Goal: Transaction & Acquisition: Purchase product/service

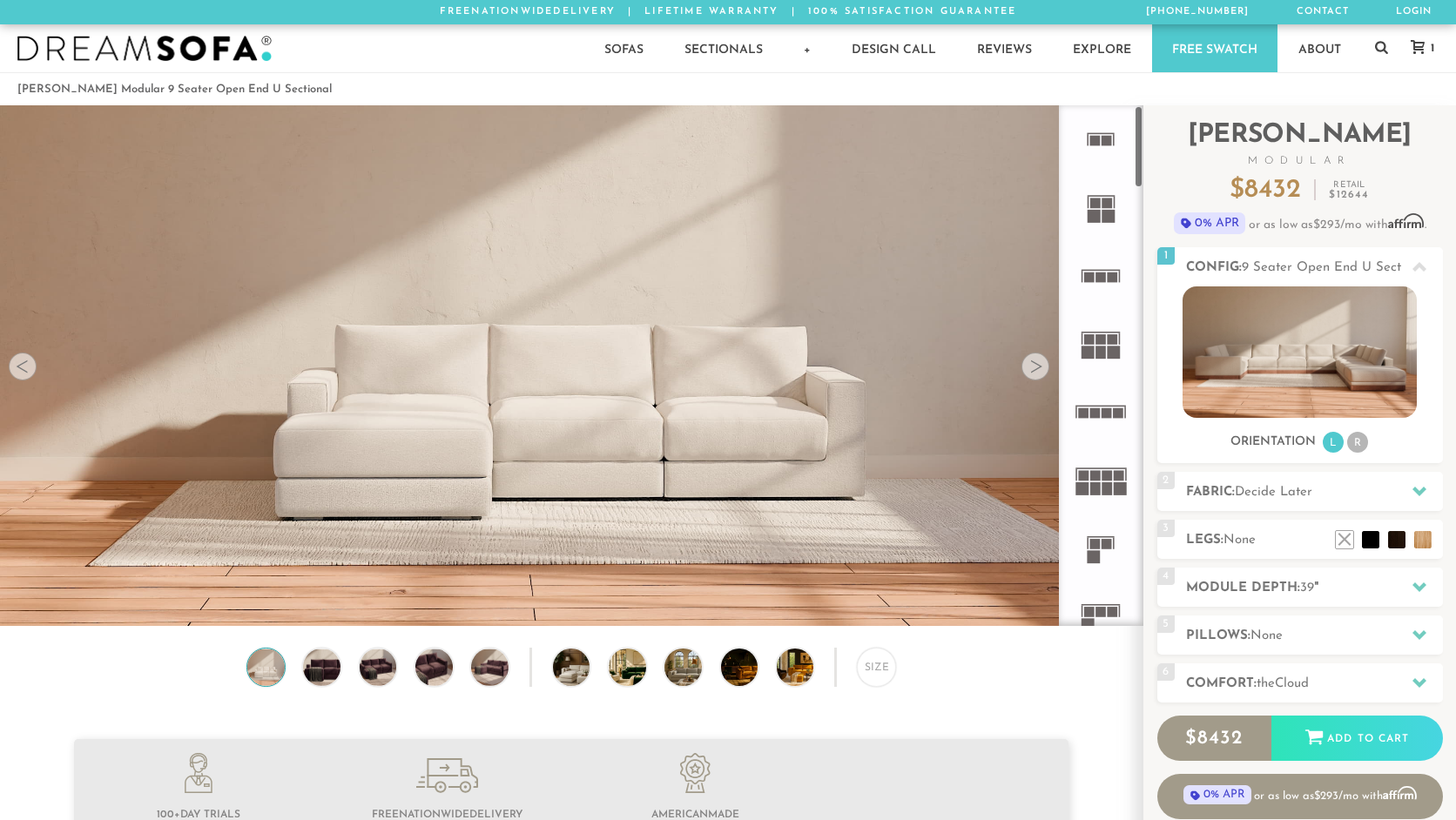
scroll to position [19708, 1456]
click at [1396, 496] on h2 "Fabric: Decide Later" at bounding box center [1314, 492] width 257 height 20
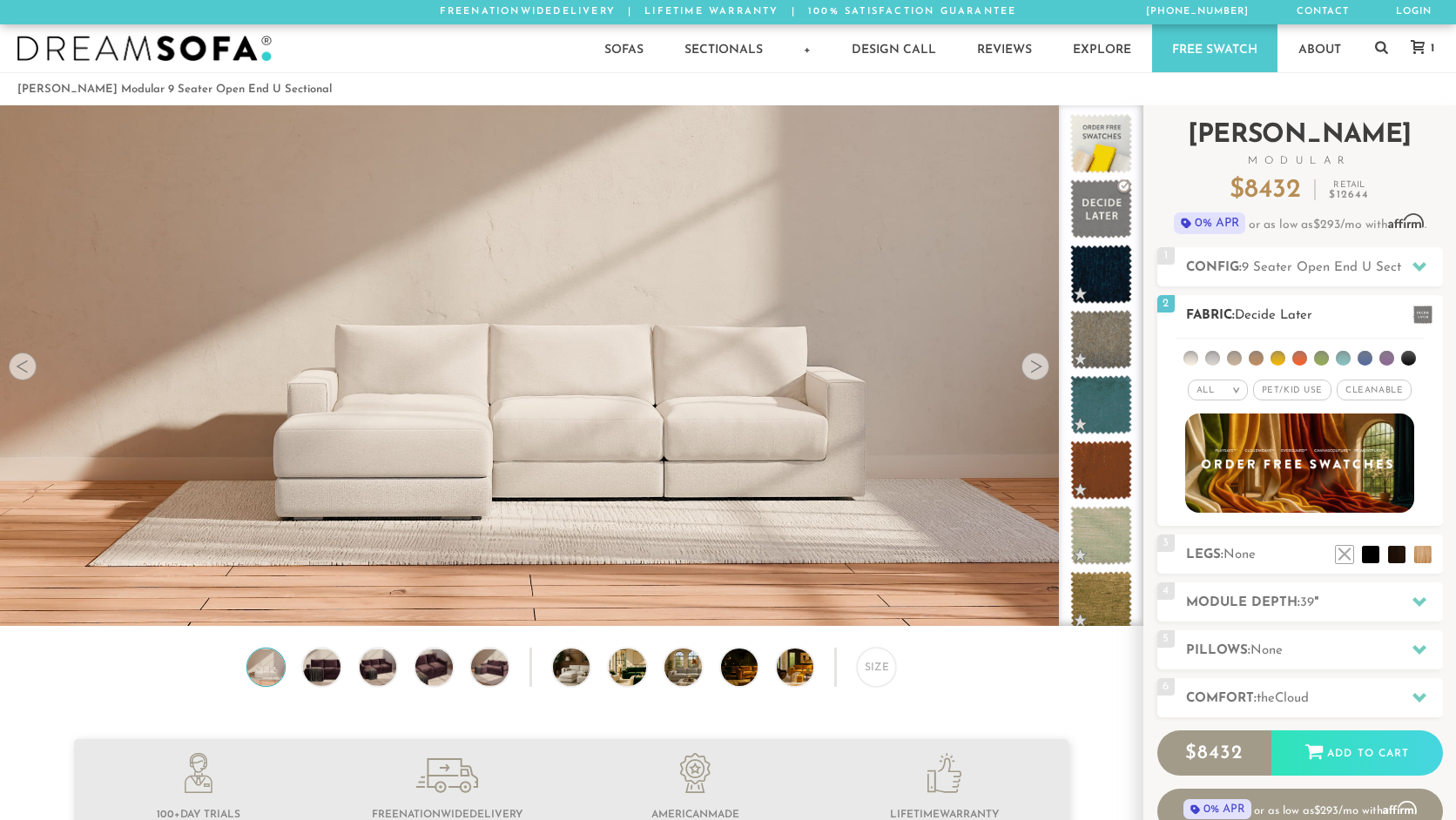
click at [1296, 357] on li at bounding box center [1299, 358] width 15 height 15
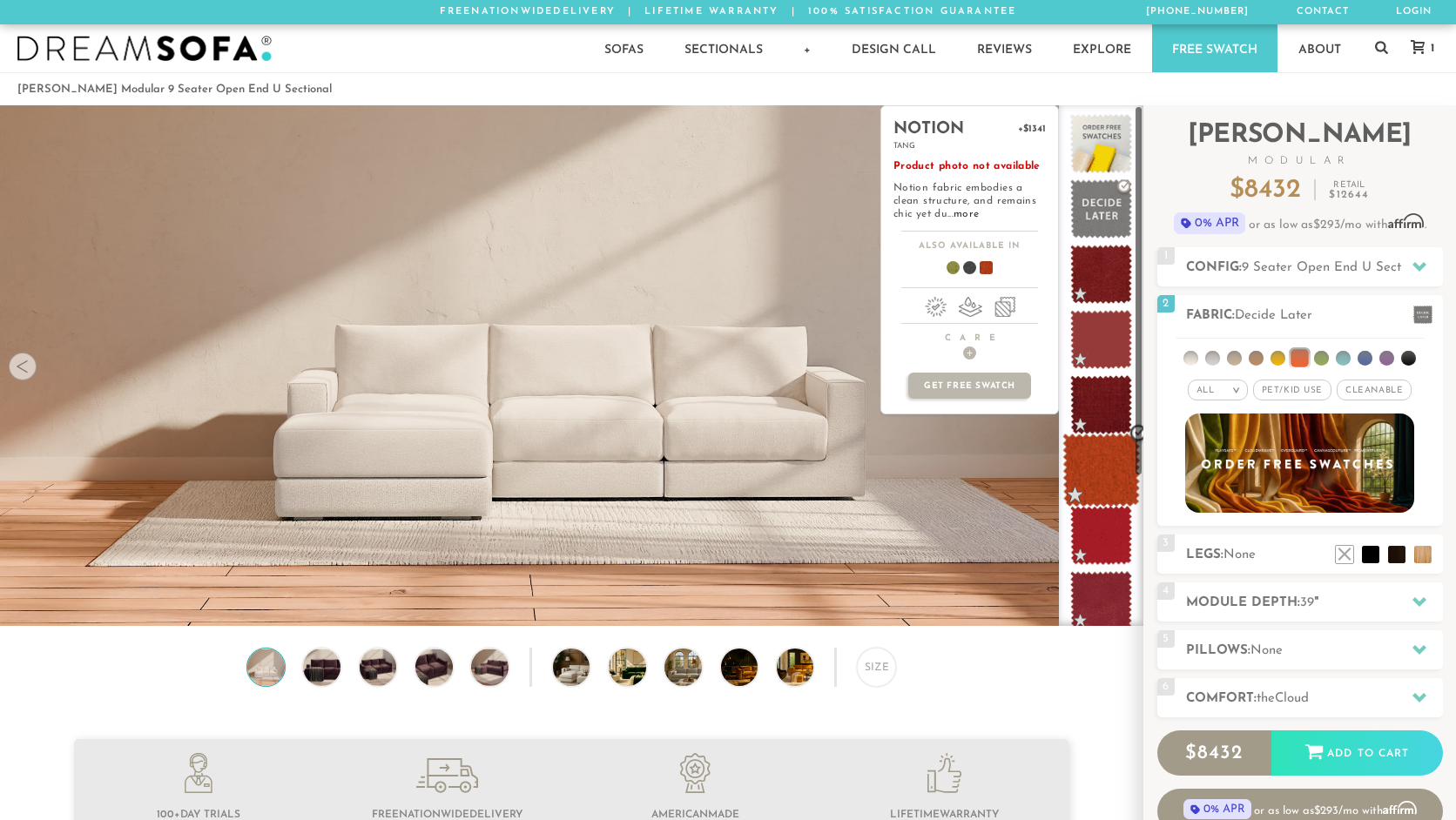
click at [1093, 487] on span at bounding box center [1100, 470] width 77 height 74
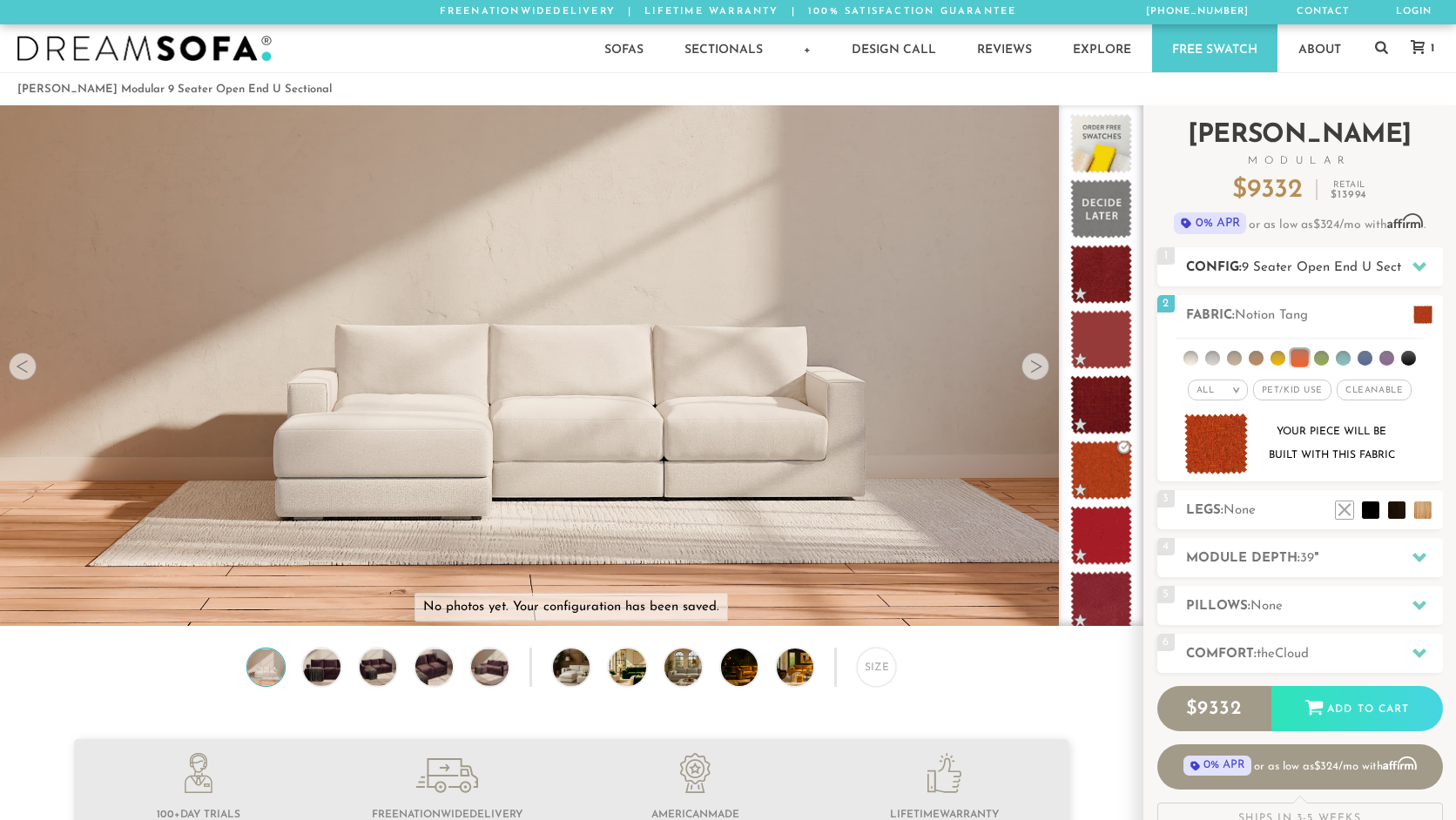
click at [1240, 270] on h2 "Config: 9 Seater Open End U Sectional" at bounding box center [1314, 268] width 257 height 20
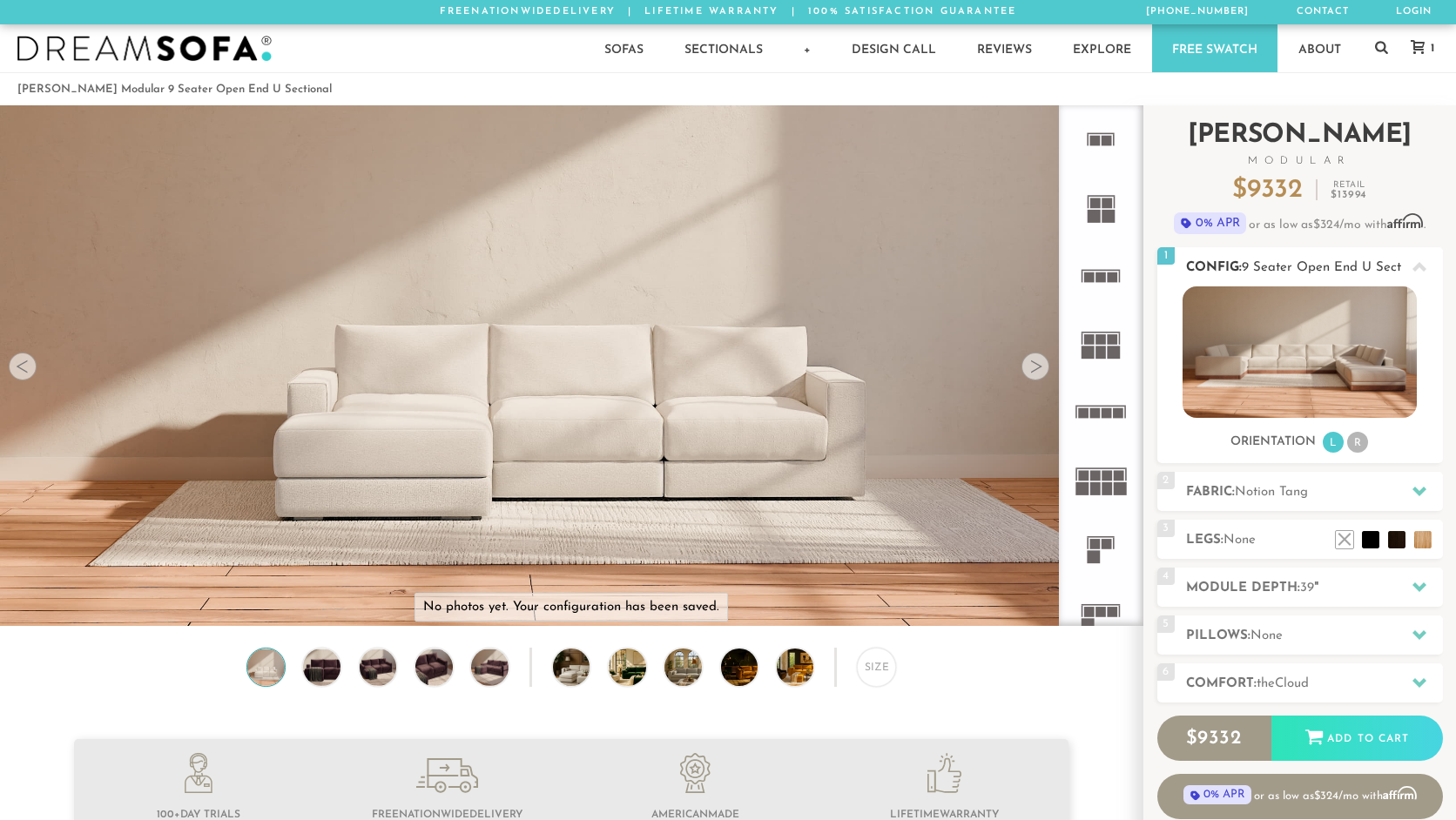
click at [1355, 445] on li "R" at bounding box center [1356, 442] width 21 height 21
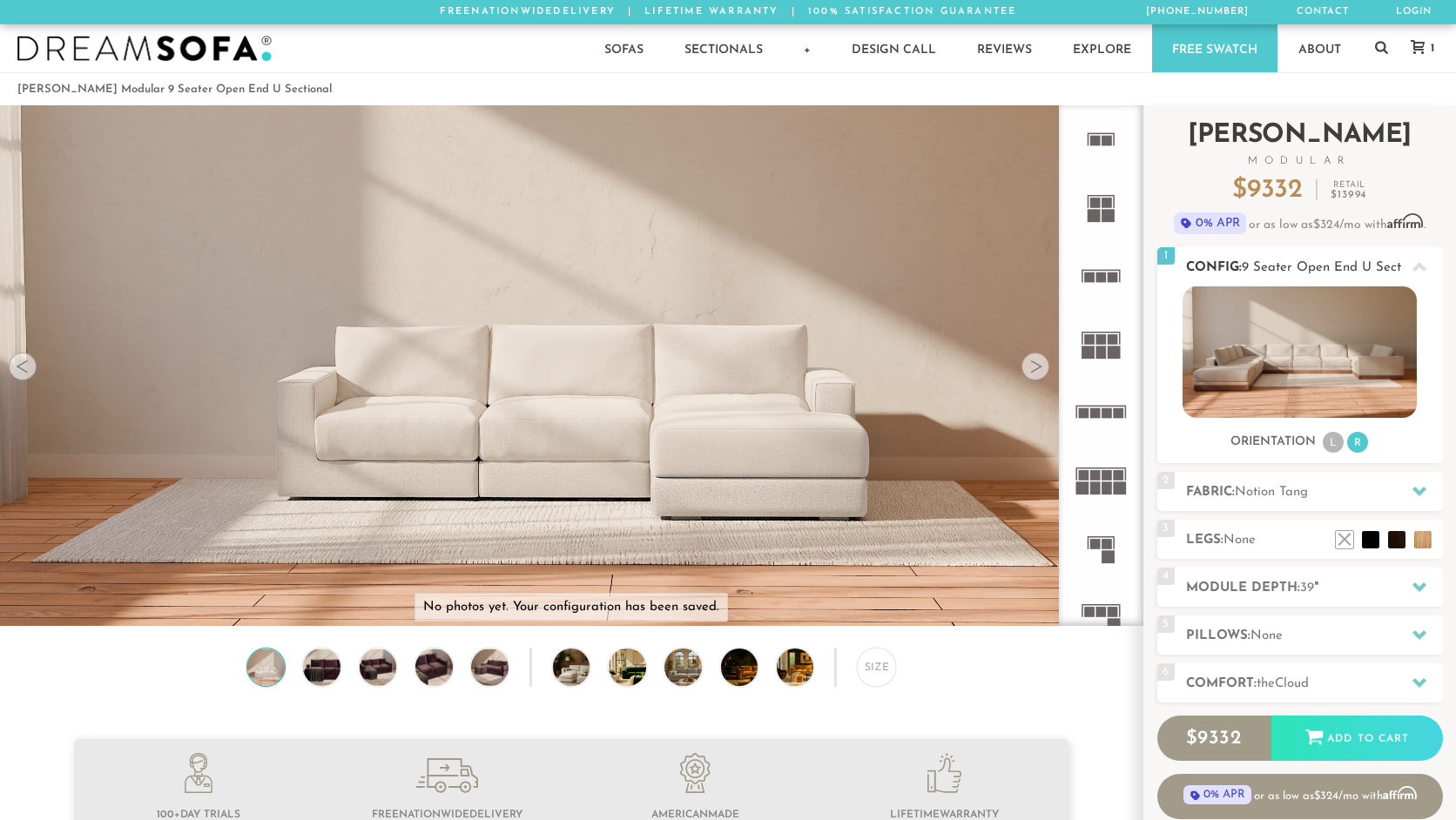
click at [1326, 440] on li "L" at bounding box center [1332, 442] width 21 height 21
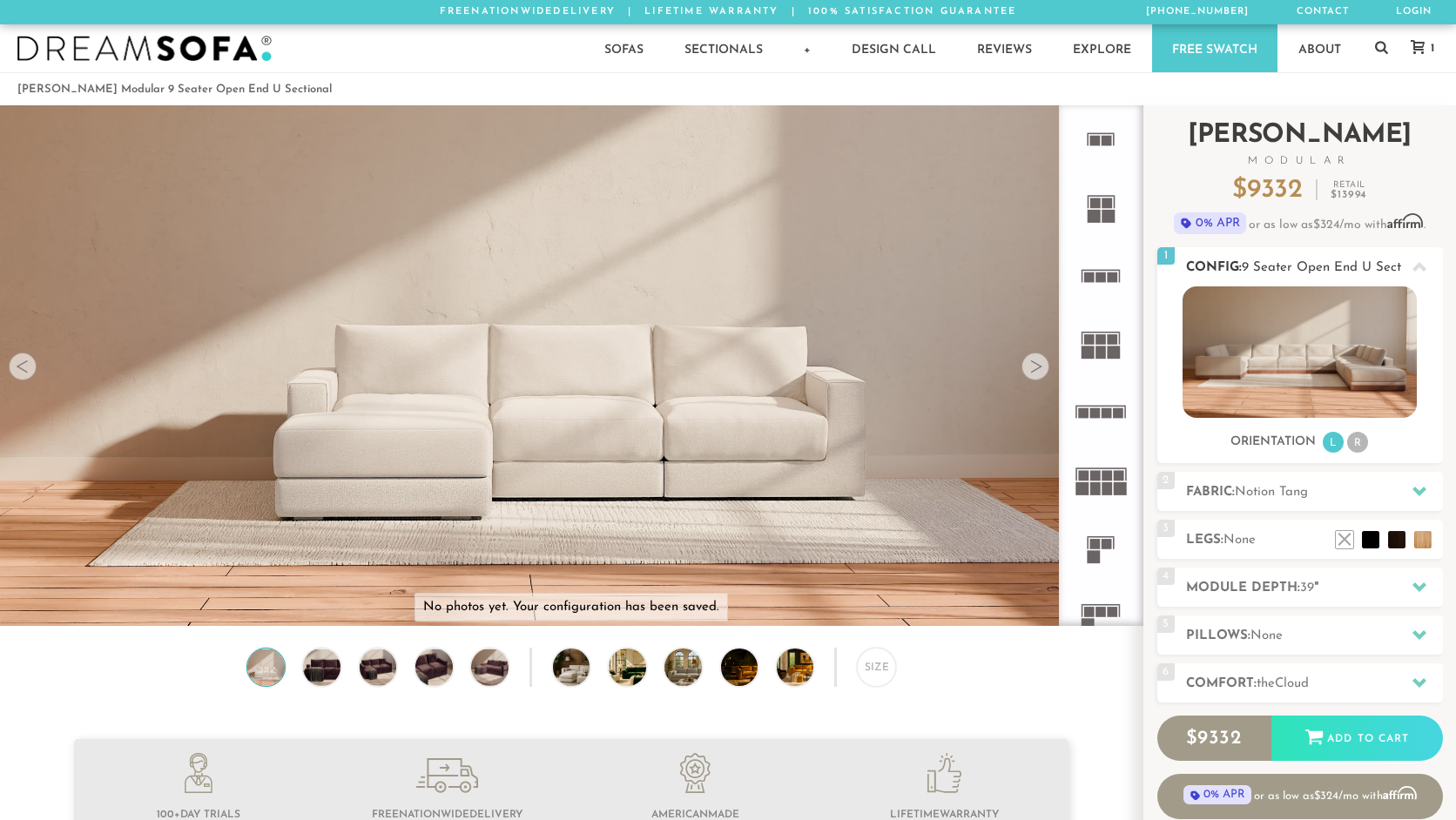
click at [1347, 445] on li "R" at bounding box center [1356, 442] width 21 height 21
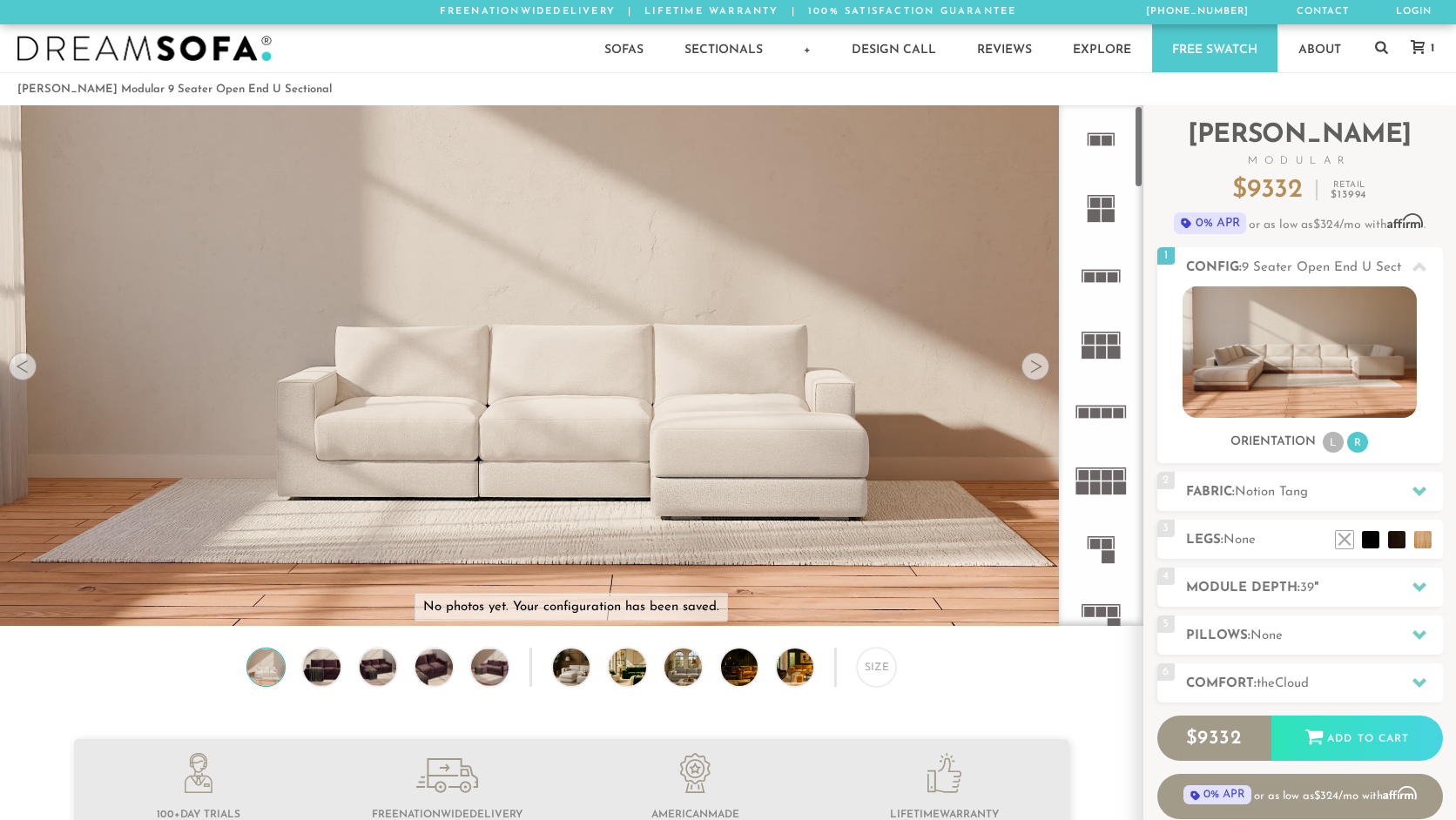
click at [1106, 222] on rect at bounding box center [1107, 216] width 13 height 13
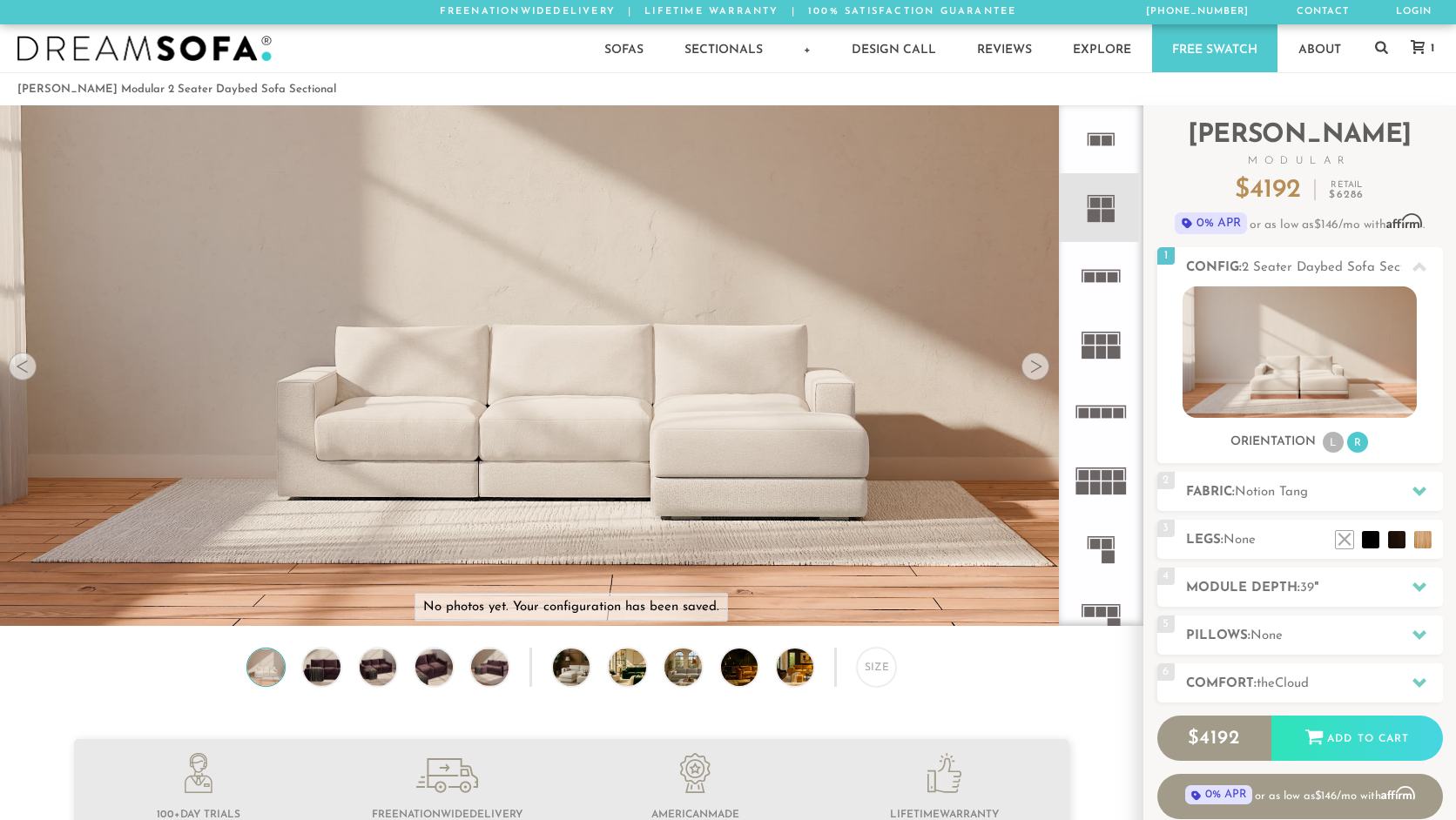
click at [1100, 289] on icon at bounding box center [1100, 276] width 67 height 67
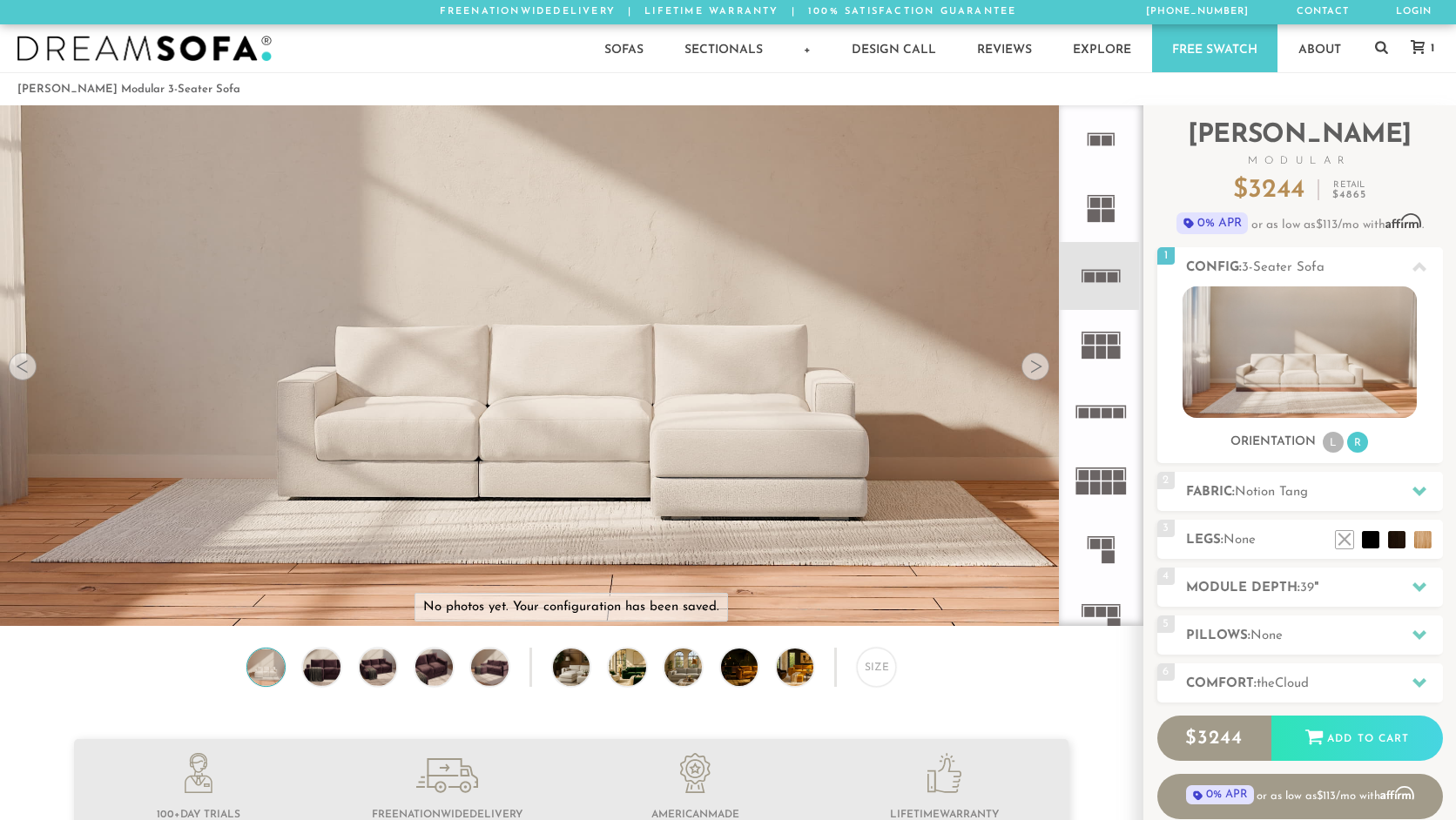
click at [1103, 335] on rect at bounding box center [1101, 339] width 11 height 11
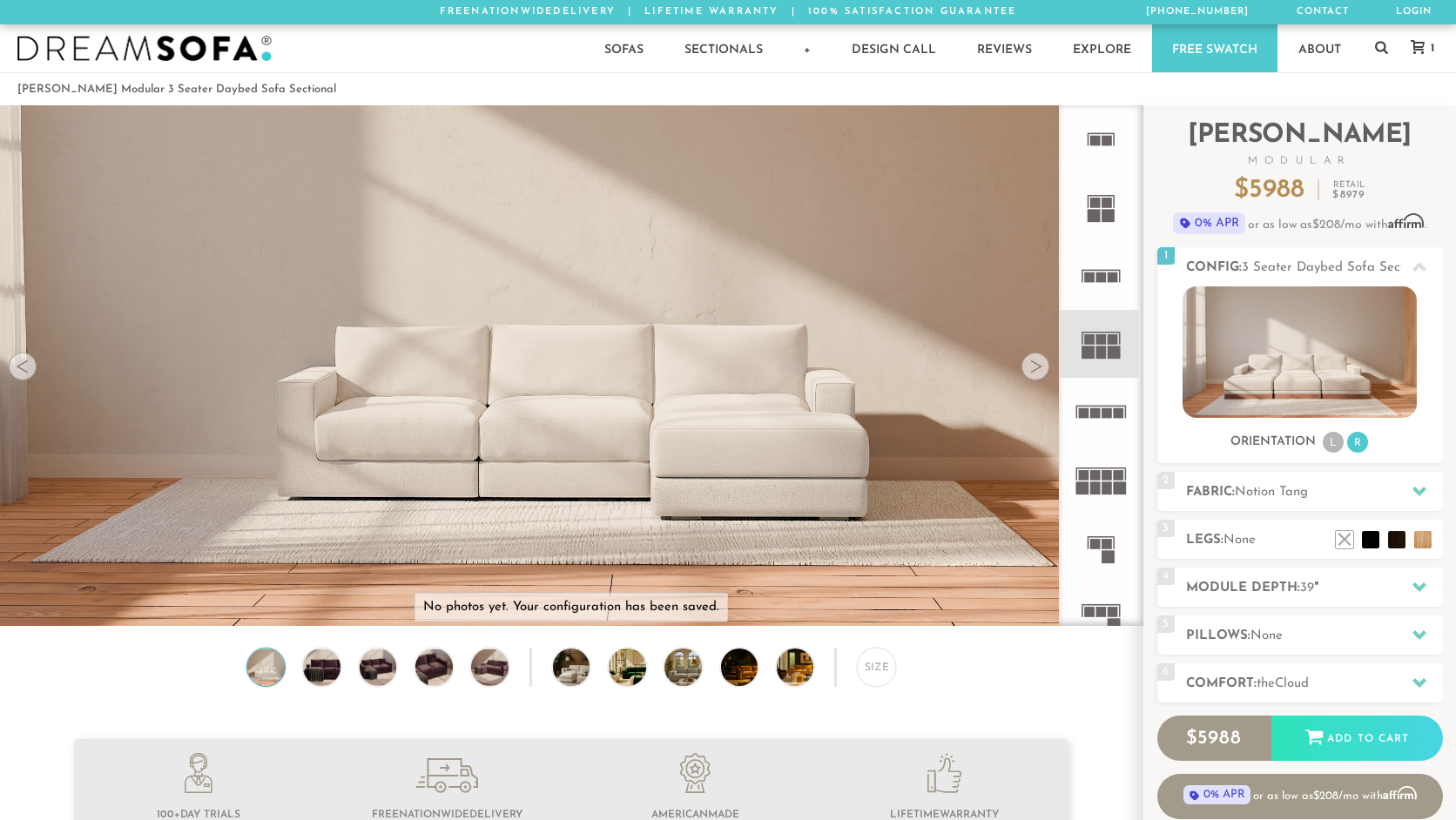
click at [1104, 402] on icon at bounding box center [1100, 410] width 67 height 67
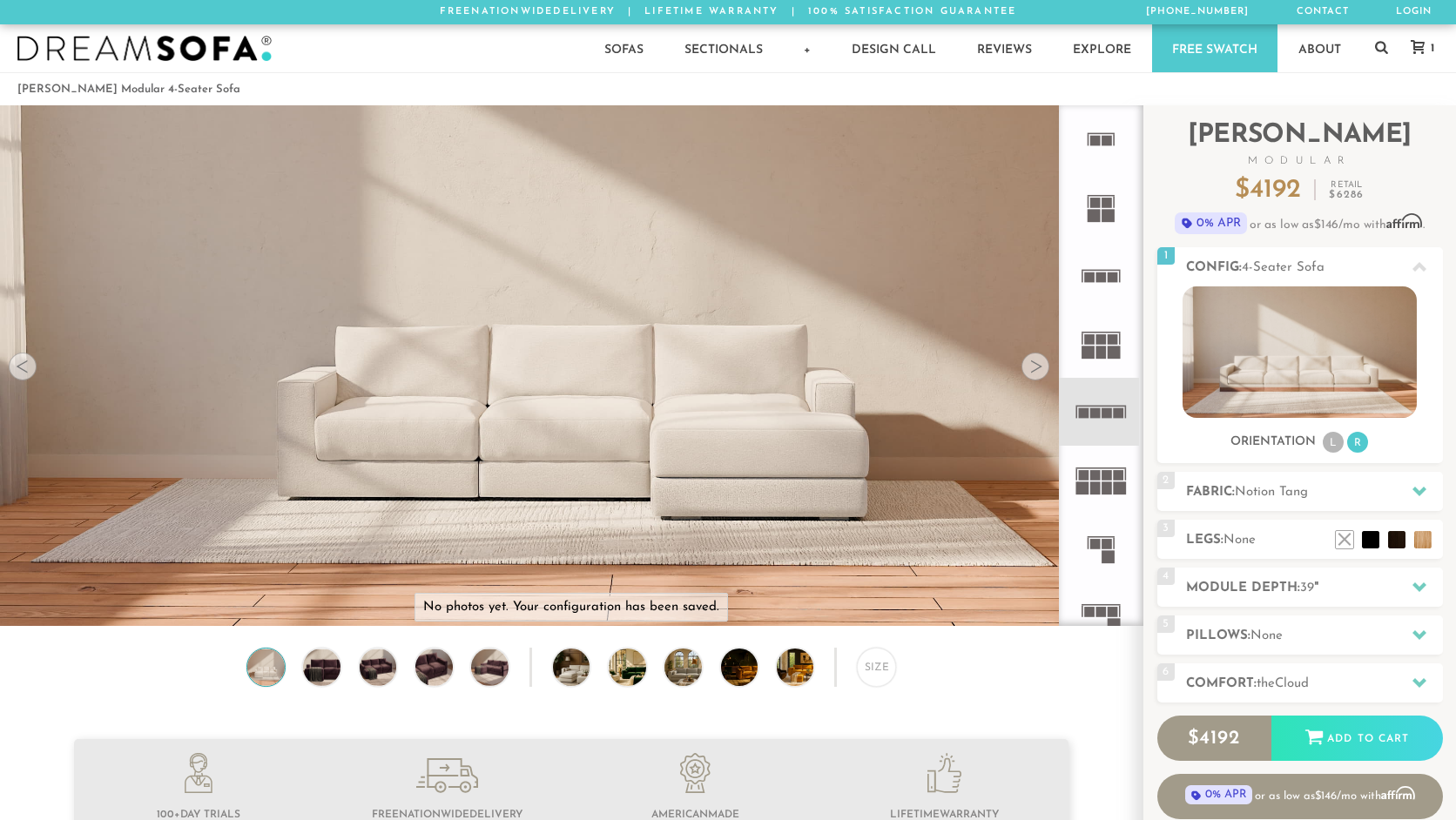
click at [1042, 372] on div at bounding box center [1035, 367] width 27 height 27
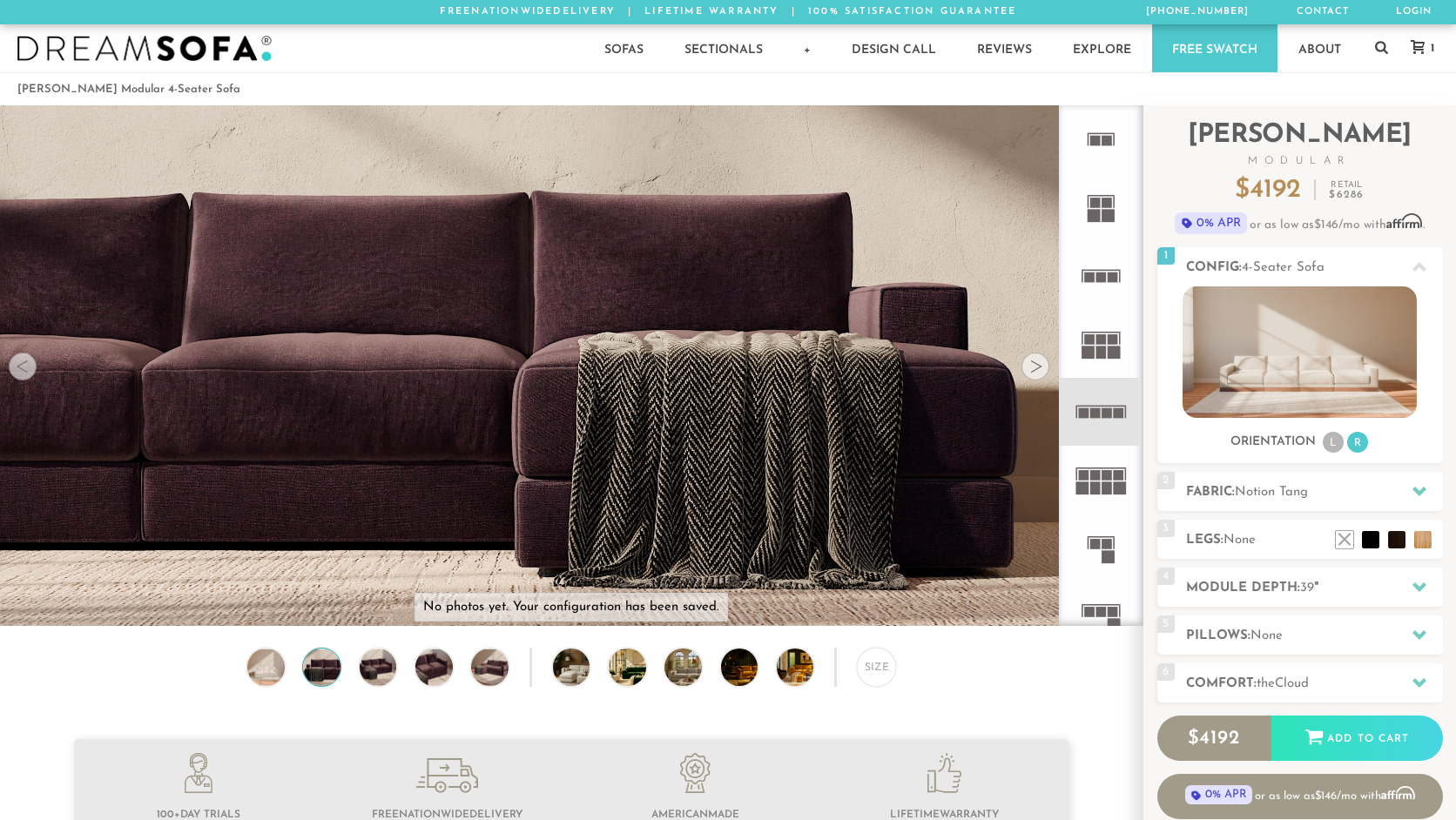
click at [1042, 372] on div at bounding box center [1035, 367] width 27 height 27
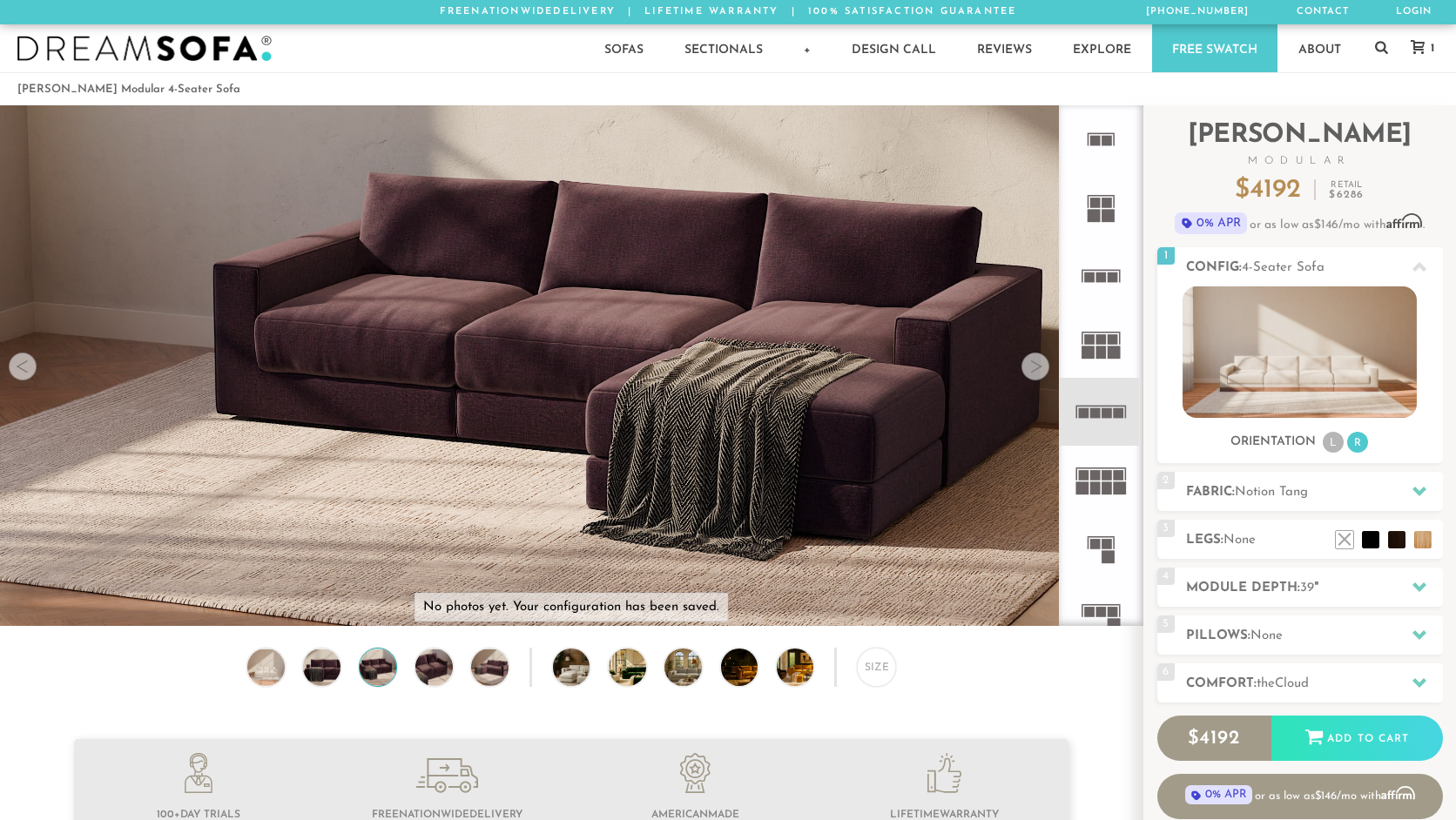
click at [1042, 372] on div at bounding box center [1035, 367] width 27 height 27
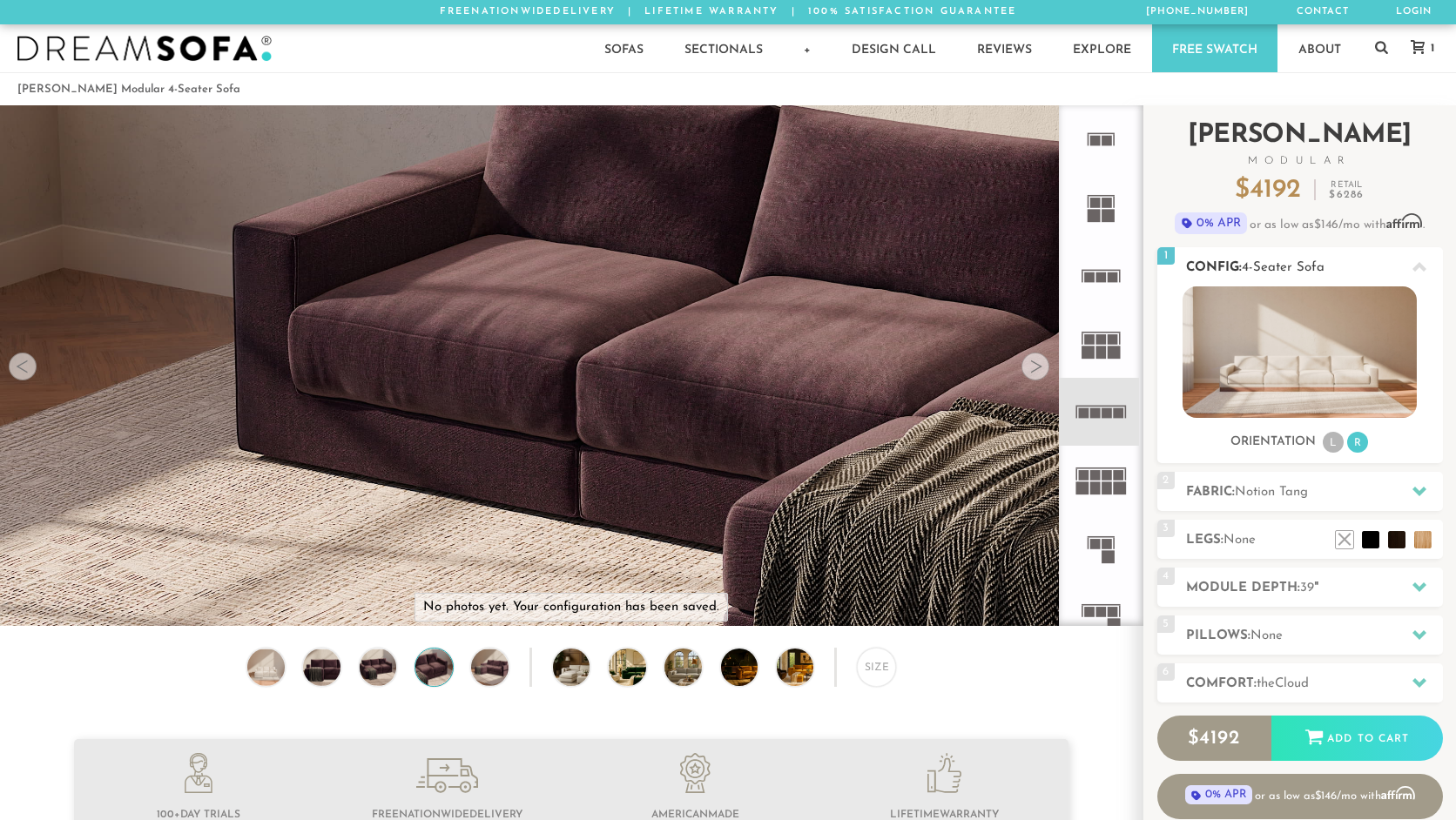
click at [1339, 450] on li "L" at bounding box center [1332, 442] width 21 height 21
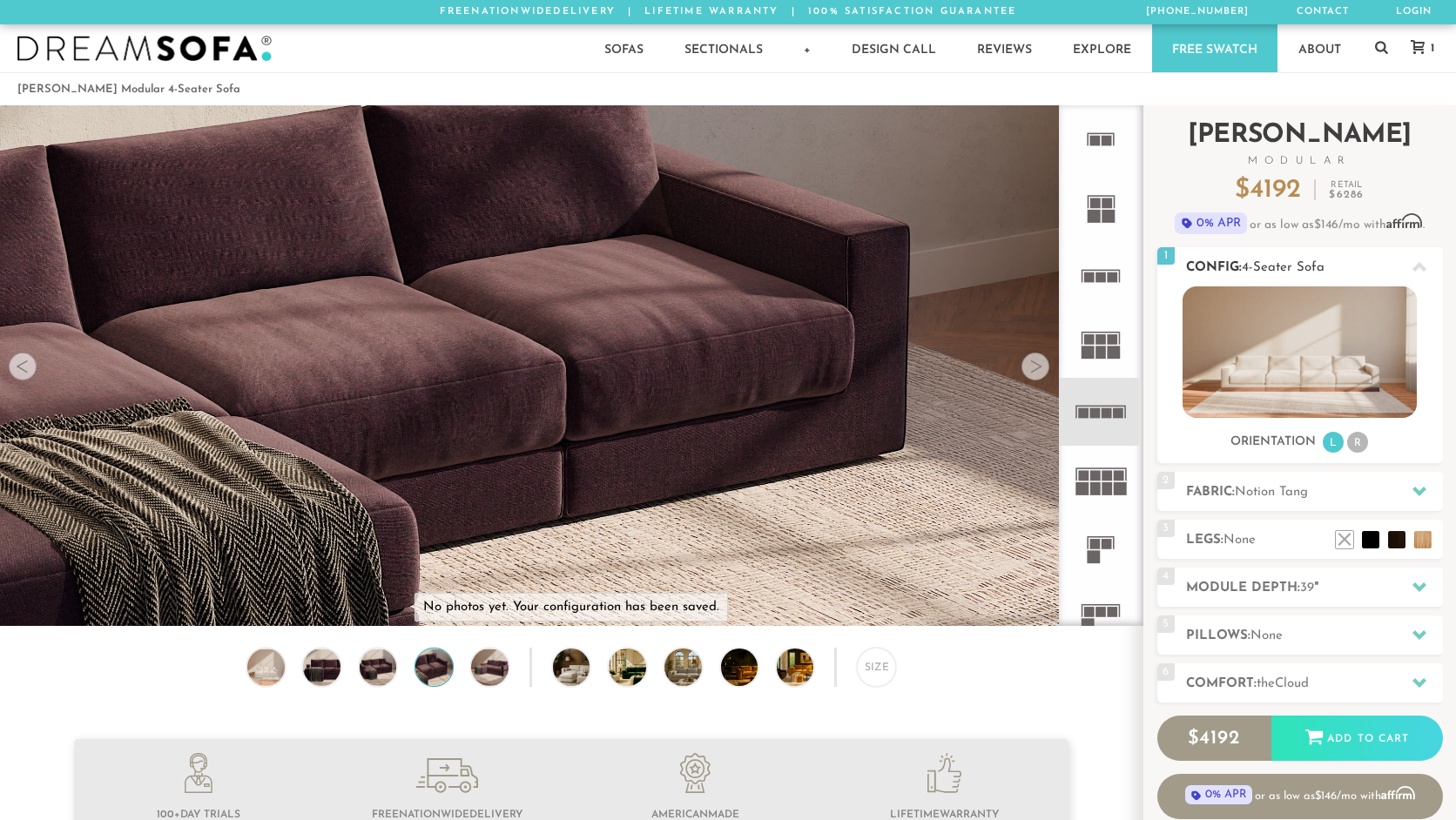
click at [1361, 449] on li "R" at bounding box center [1356, 442] width 21 height 21
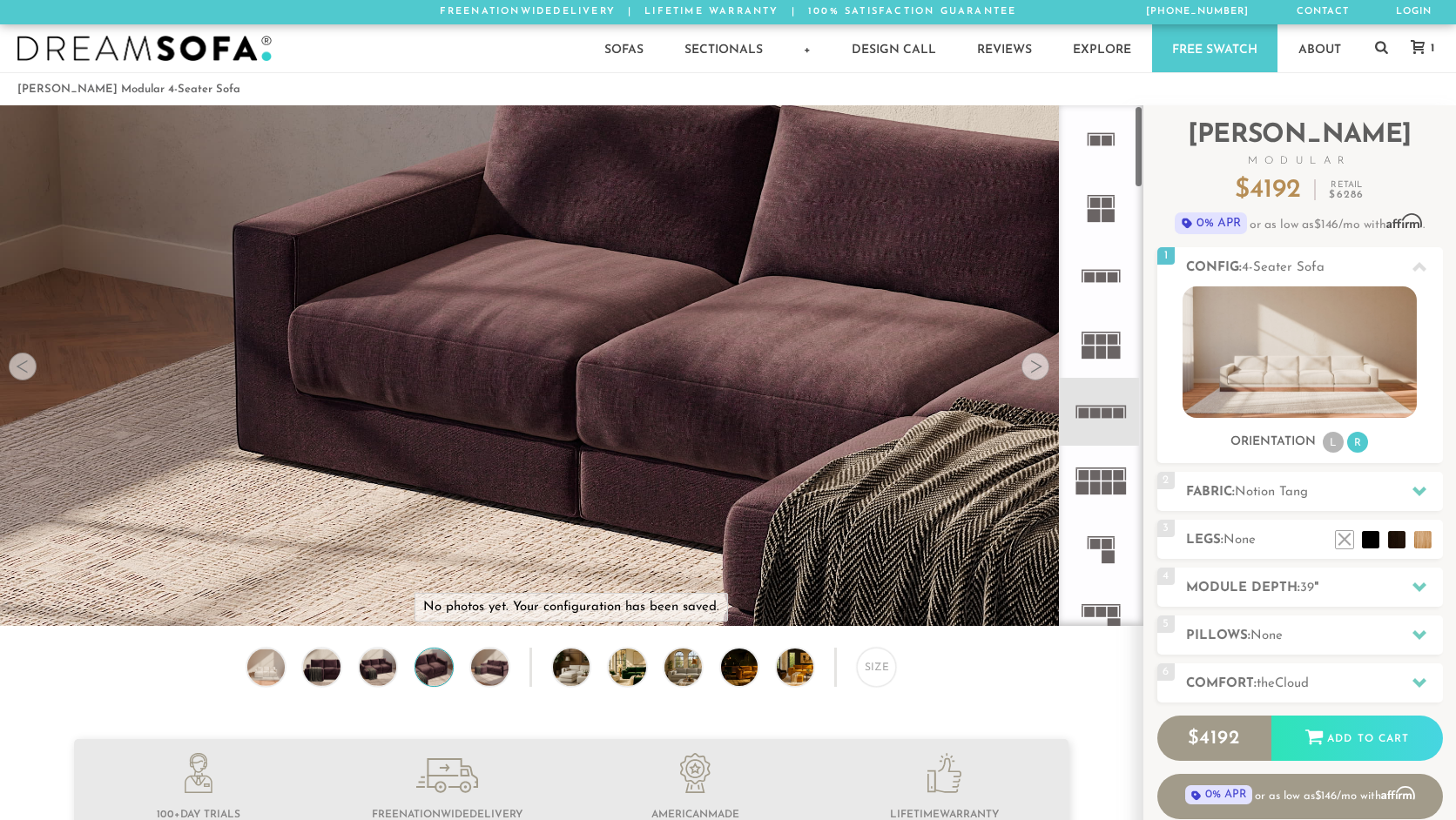
click at [1087, 338] on rect at bounding box center [1089, 339] width 11 height 11
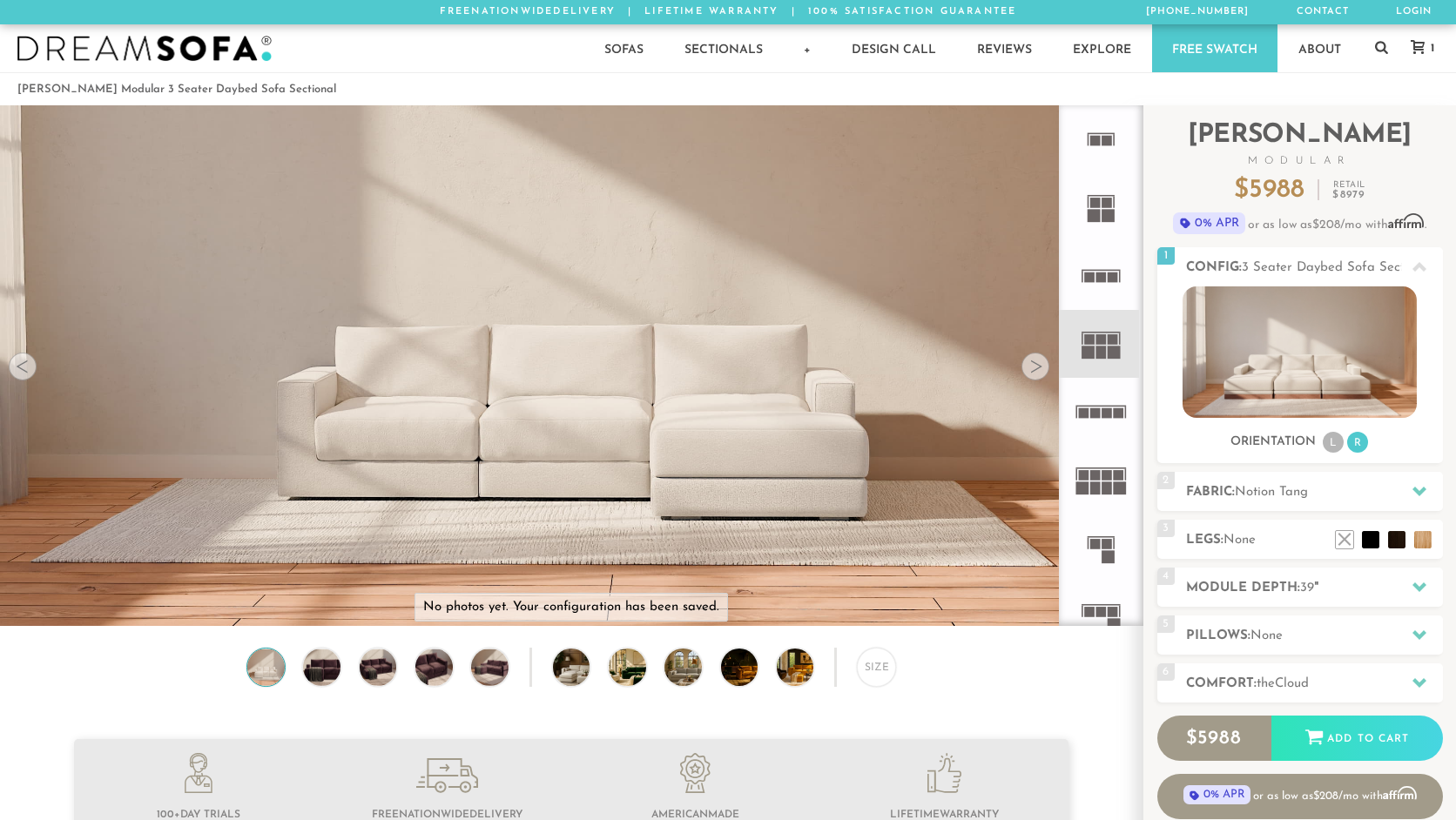
click at [1098, 454] on icon at bounding box center [1100, 479] width 67 height 67
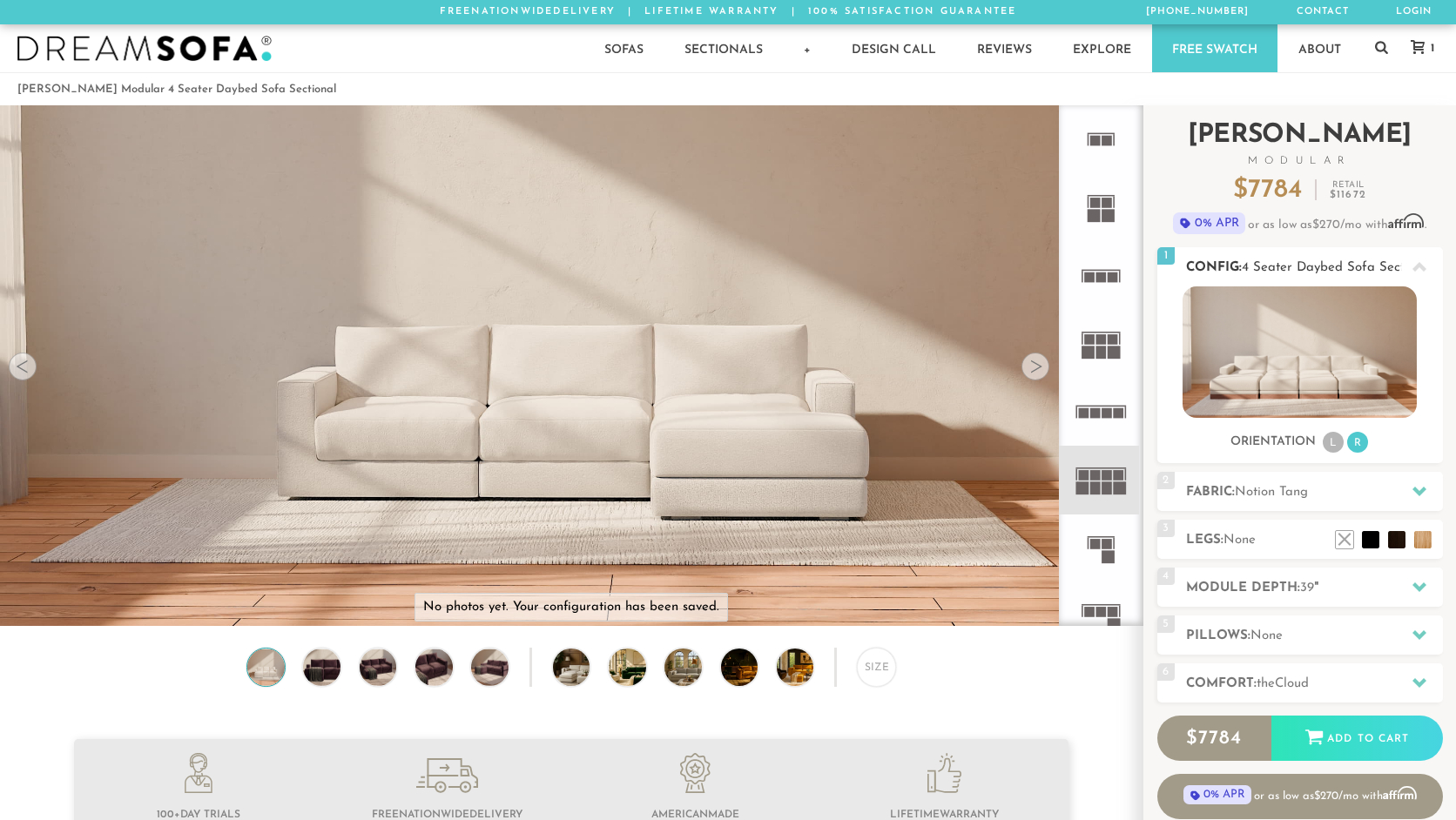
click at [1321, 384] on img at bounding box center [1300, 352] width 235 height 131
click at [1110, 539] on rect at bounding box center [1106, 543] width 11 height 11
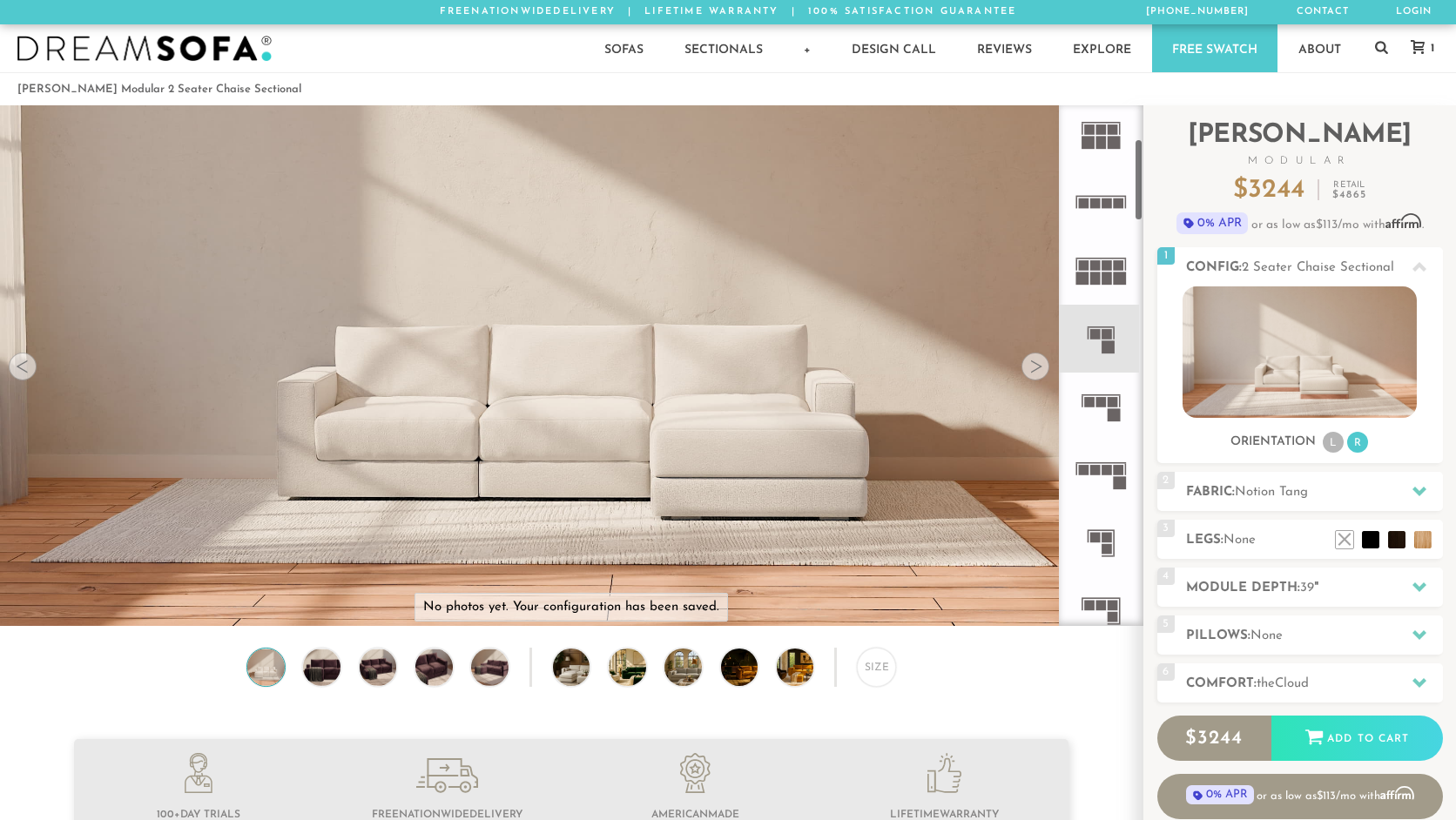
scroll to position [207, 0]
click at [1110, 491] on icon at bounding box center [1100, 476] width 67 height 67
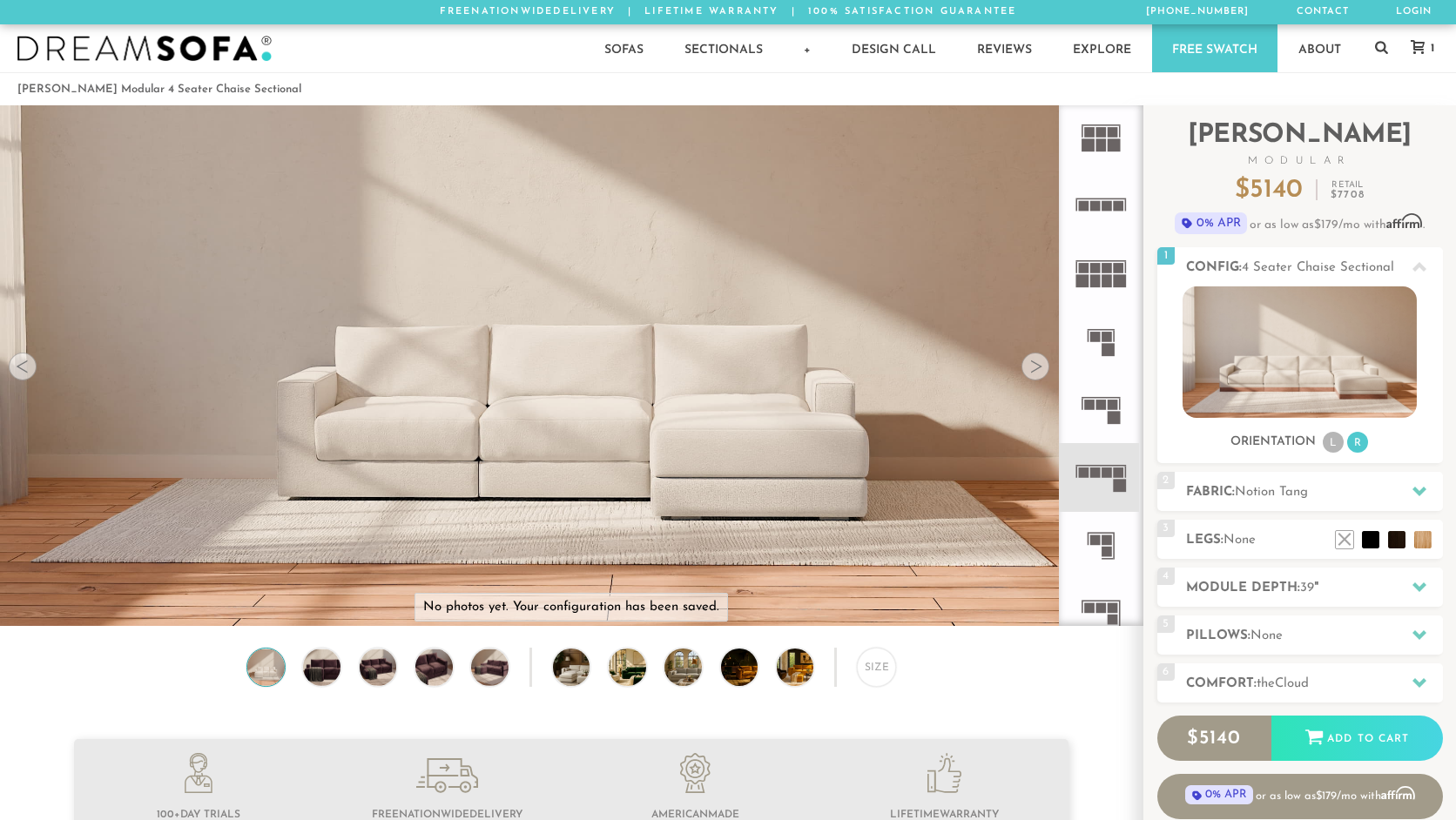
click at [1110, 546] on rect at bounding box center [1106, 551] width 11 height 11
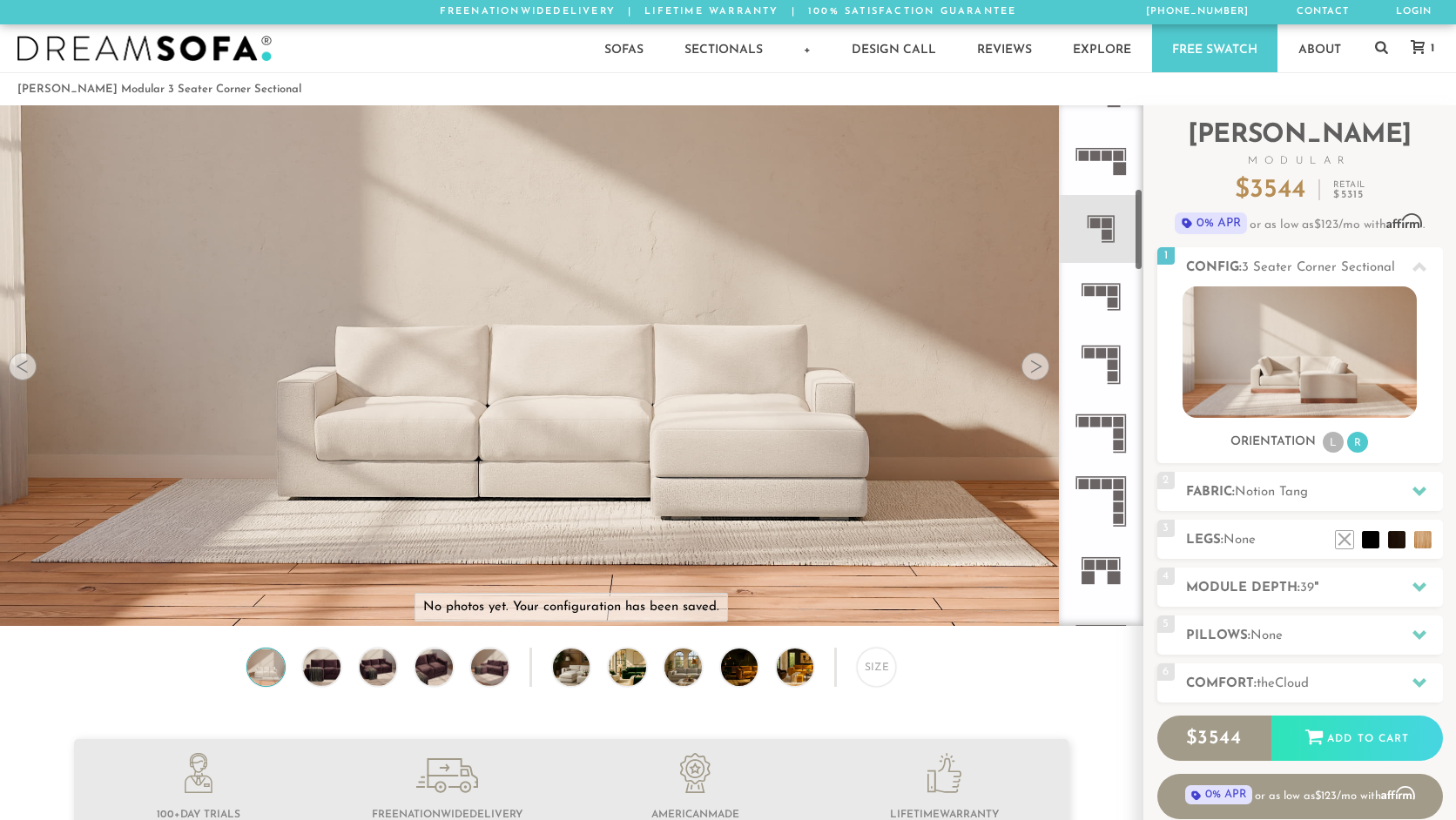
scroll to position [537, 0]
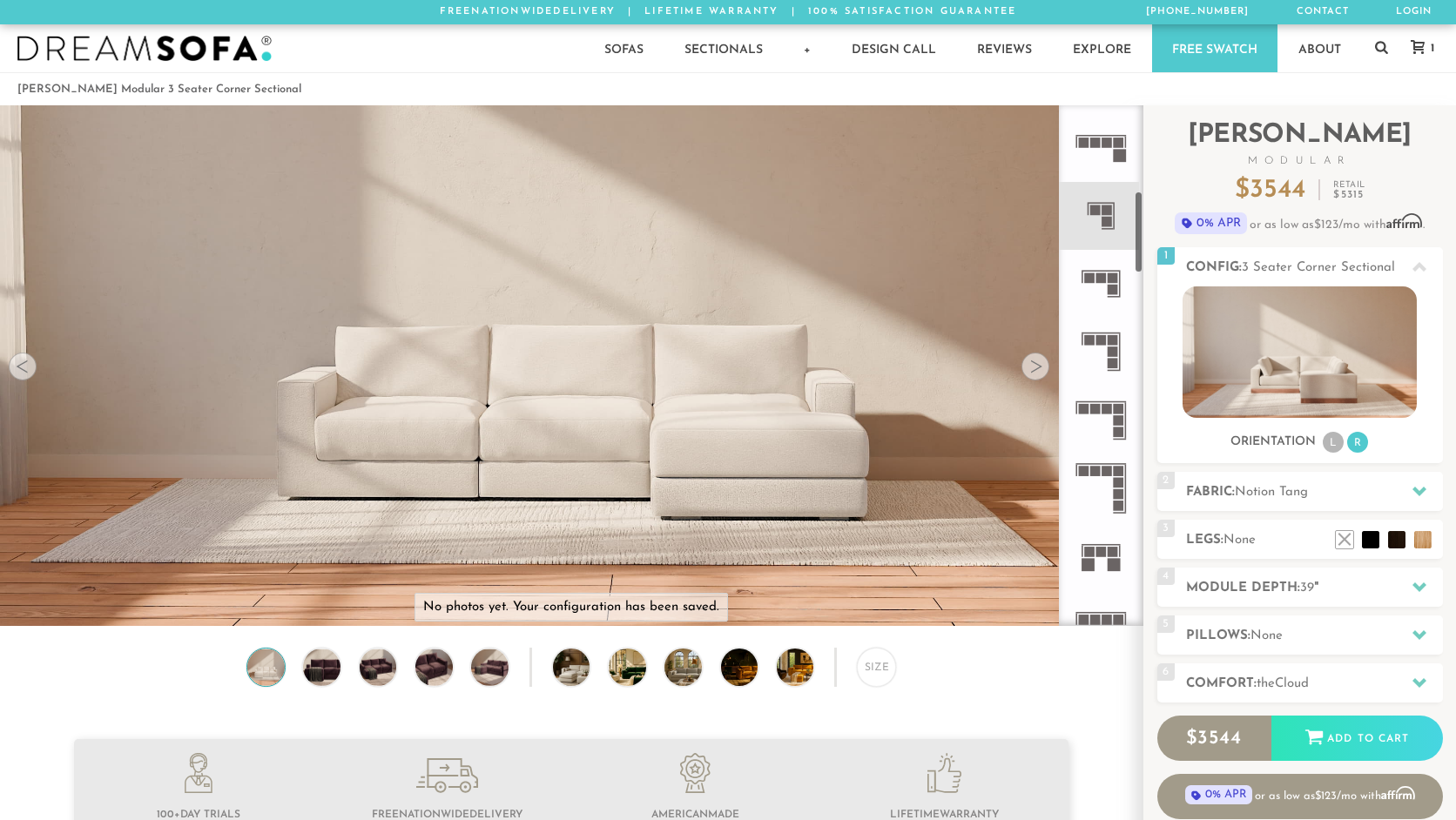
click at [1110, 551] on rect at bounding box center [1113, 551] width 11 height 11
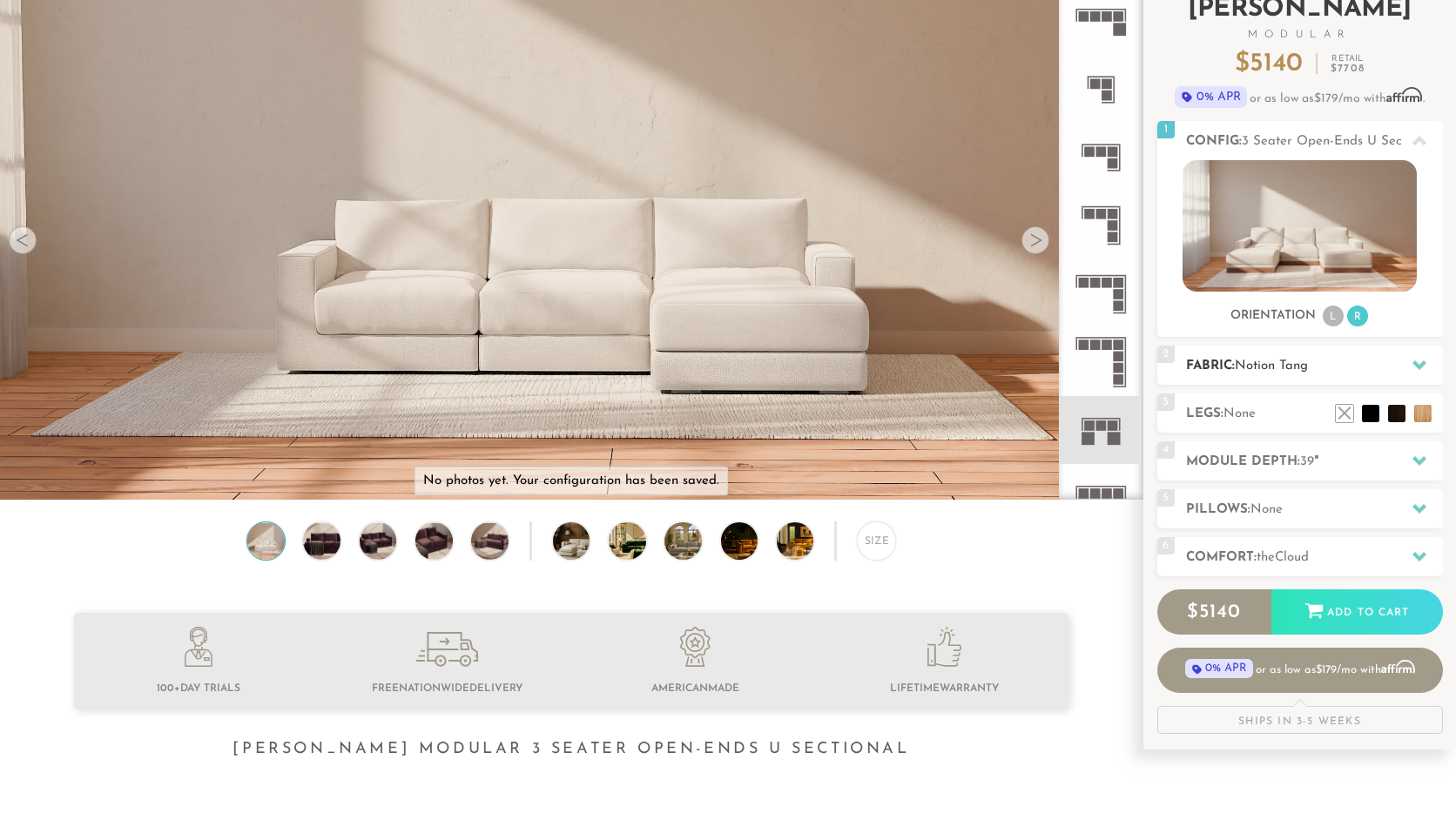
scroll to position [130, 0]
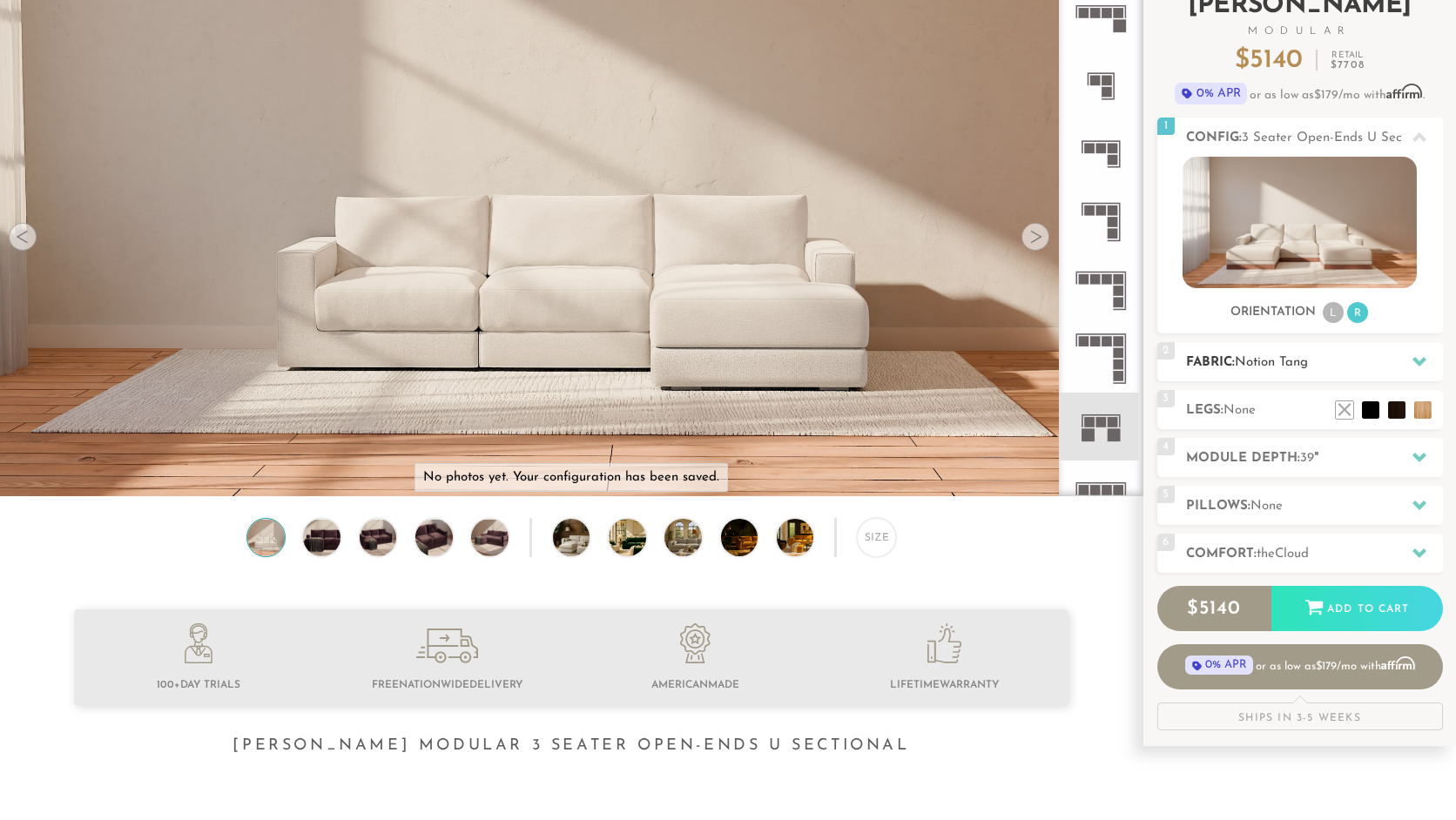
click at [1267, 358] on span "Notion Tang" at bounding box center [1271, 362] width 73 height 13
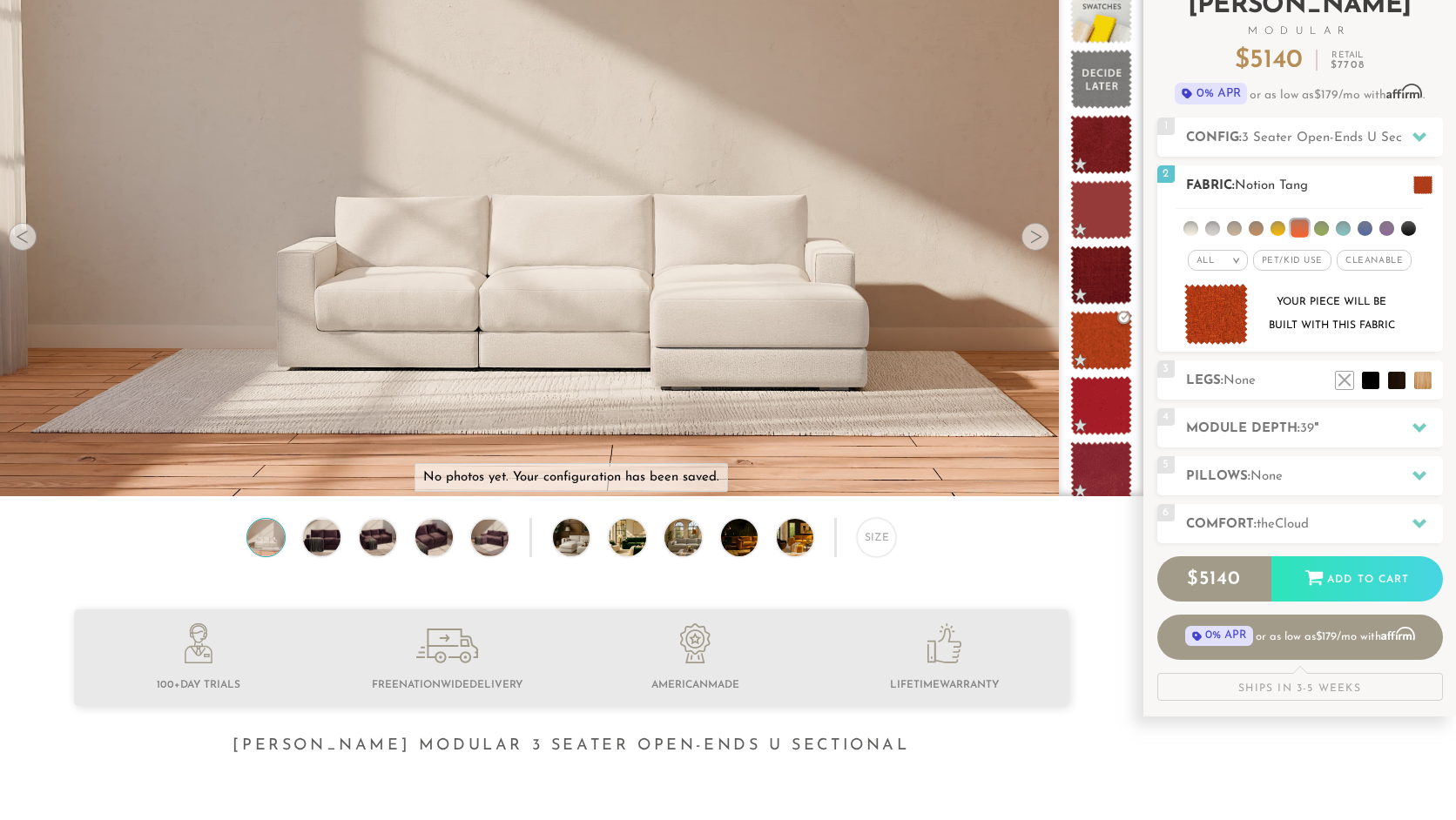
click at [1212, 324] on img at bounding box center [1216, 314] width 65 height 62
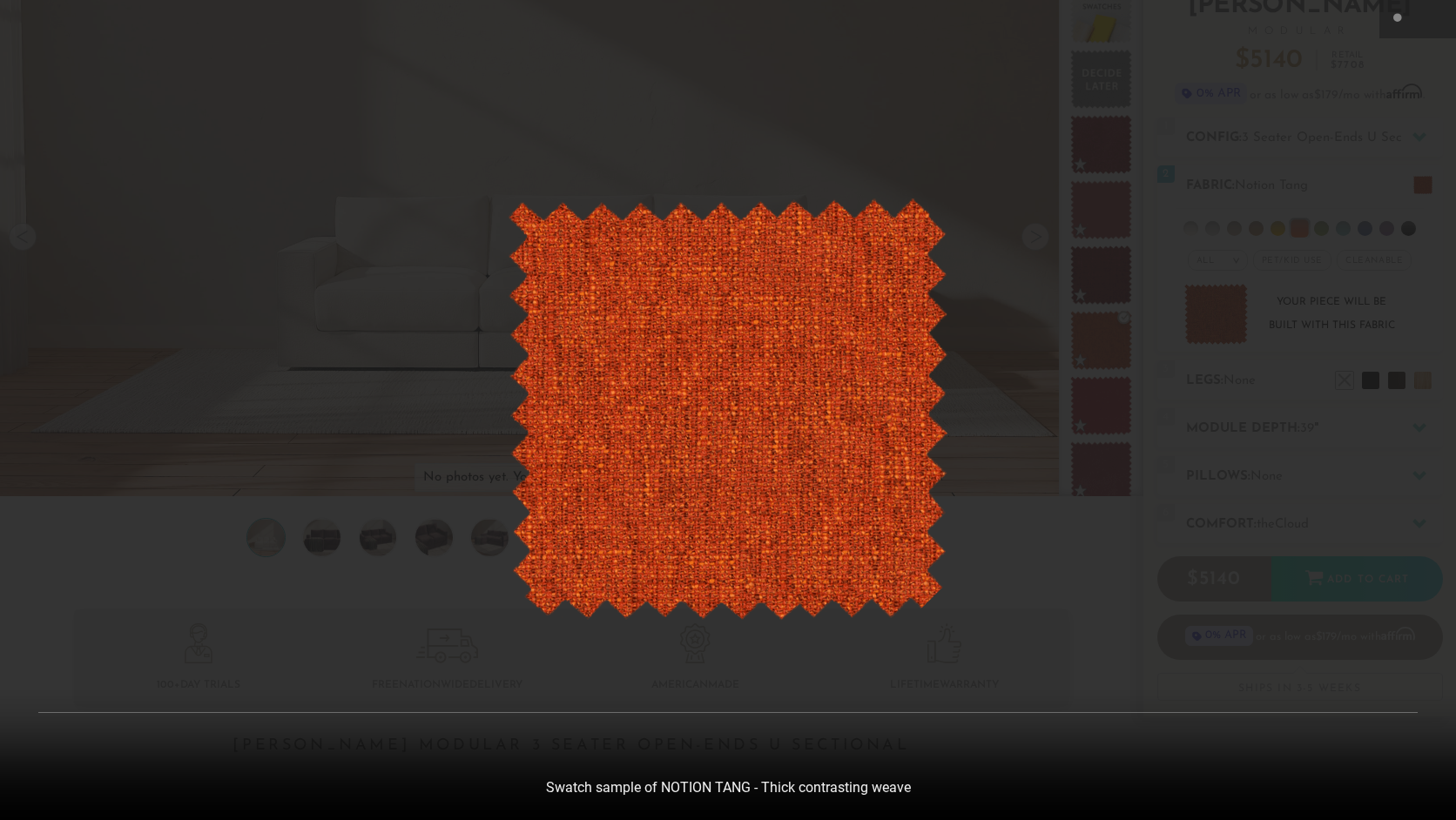
click at [1234, 320] on div at bounding box center [728, 410] width 1456 height 820
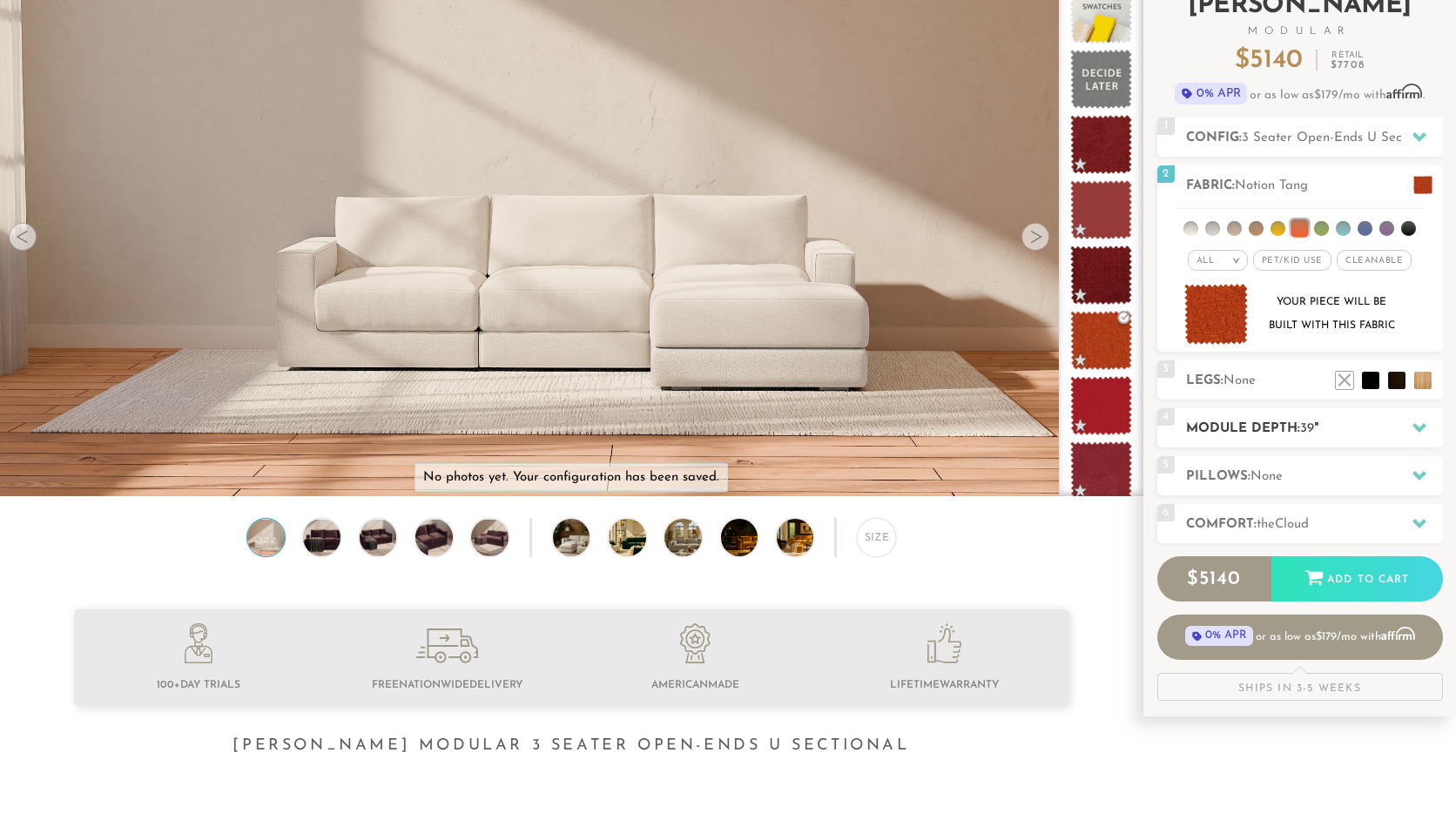
click at [1312, 421] on h2 "Module Depth: 39 "" at bounding box center [1314, 428] width 257 height 20
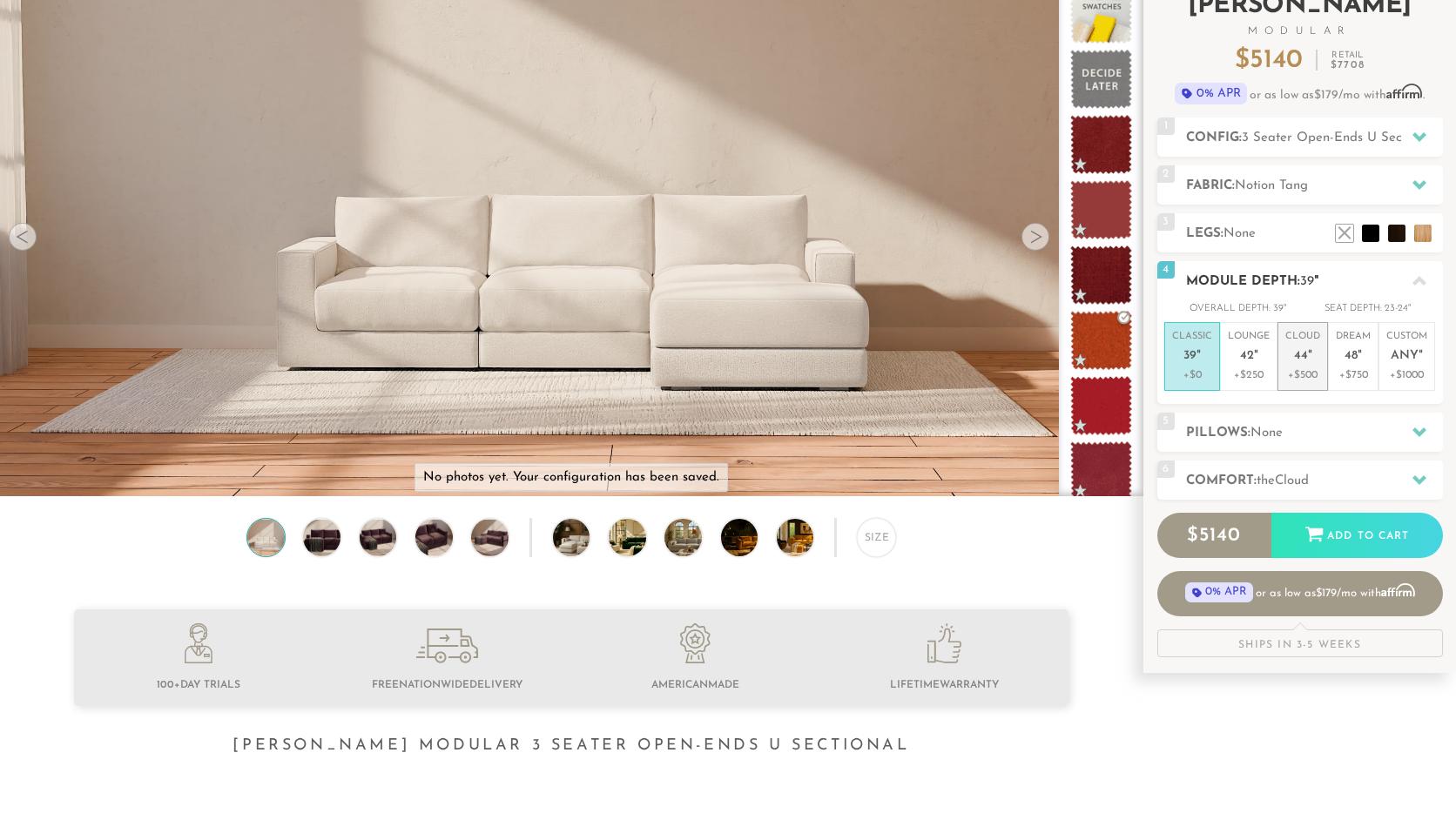
click at [1314, 356] on p "Cloud 44 "" at bounding box center [1302, 348] width 35 height 37
click at [1420, 276] on icon at bounding box center [1419, 281] width 14 height 14
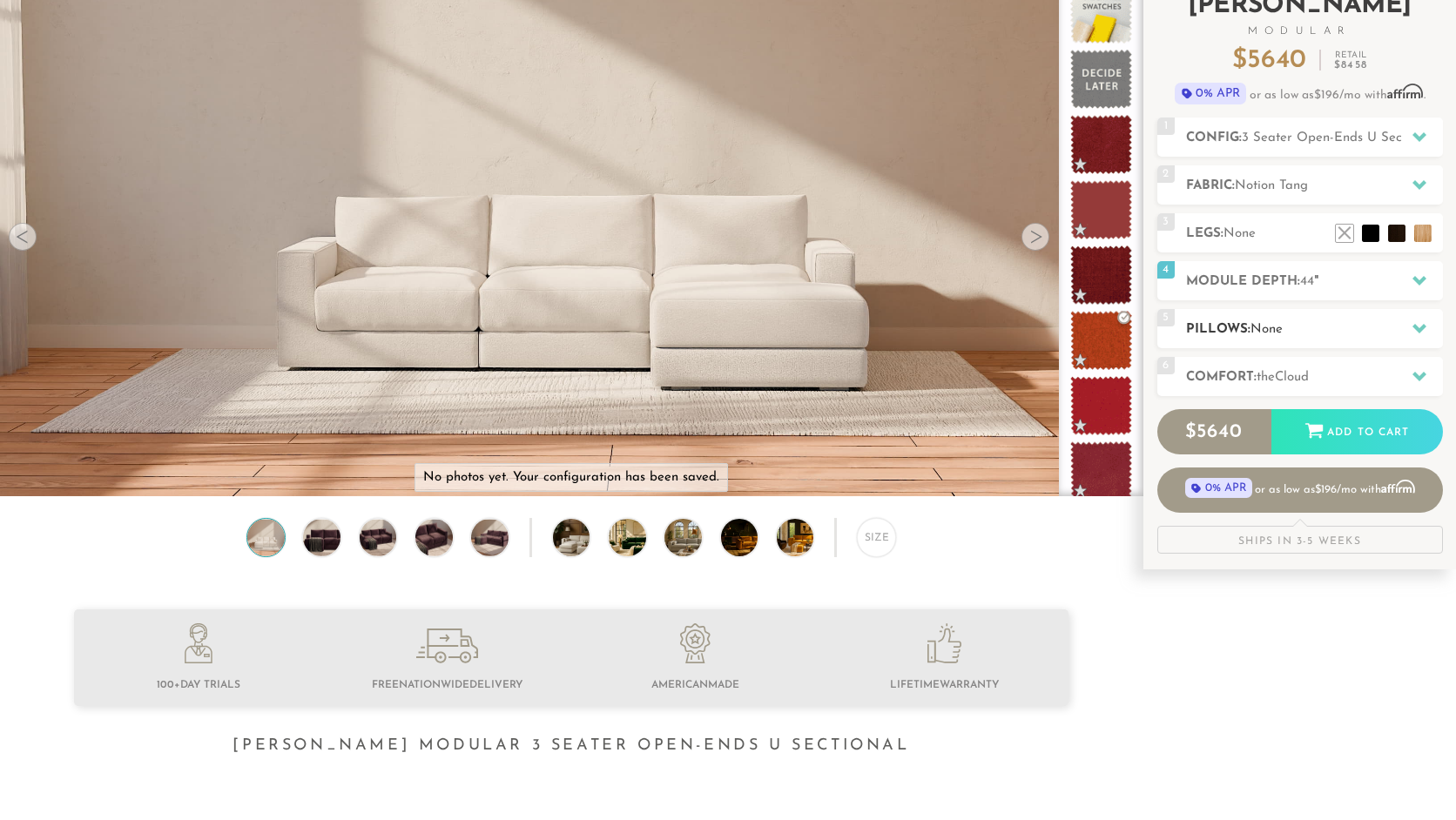
click at [1417, 333] on icon at bounding box center [1419, 328] width 14 height 14
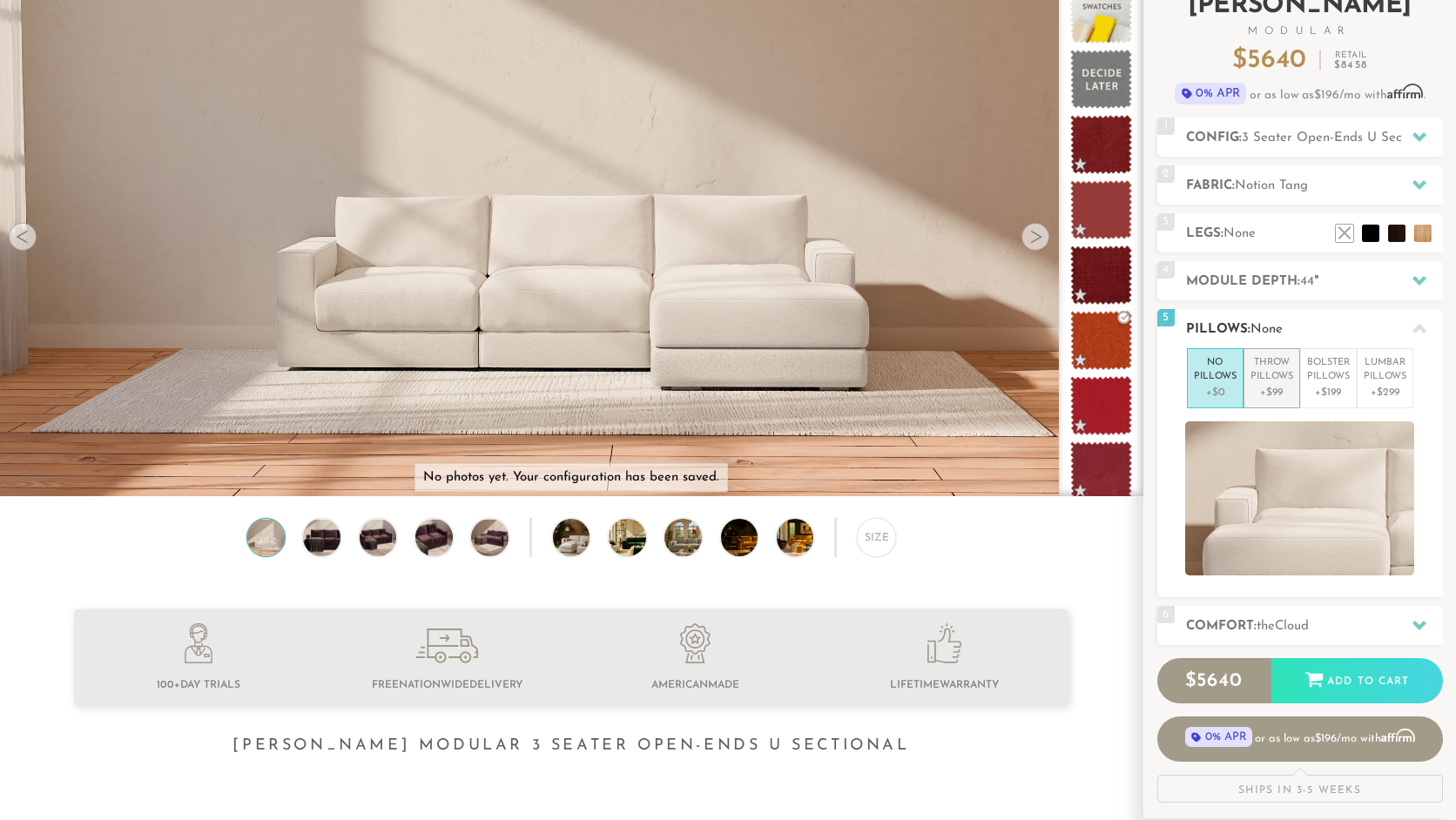
click at [1290, 390] on p "+$99" at bounding box center [1272, 393] width 43 height 16
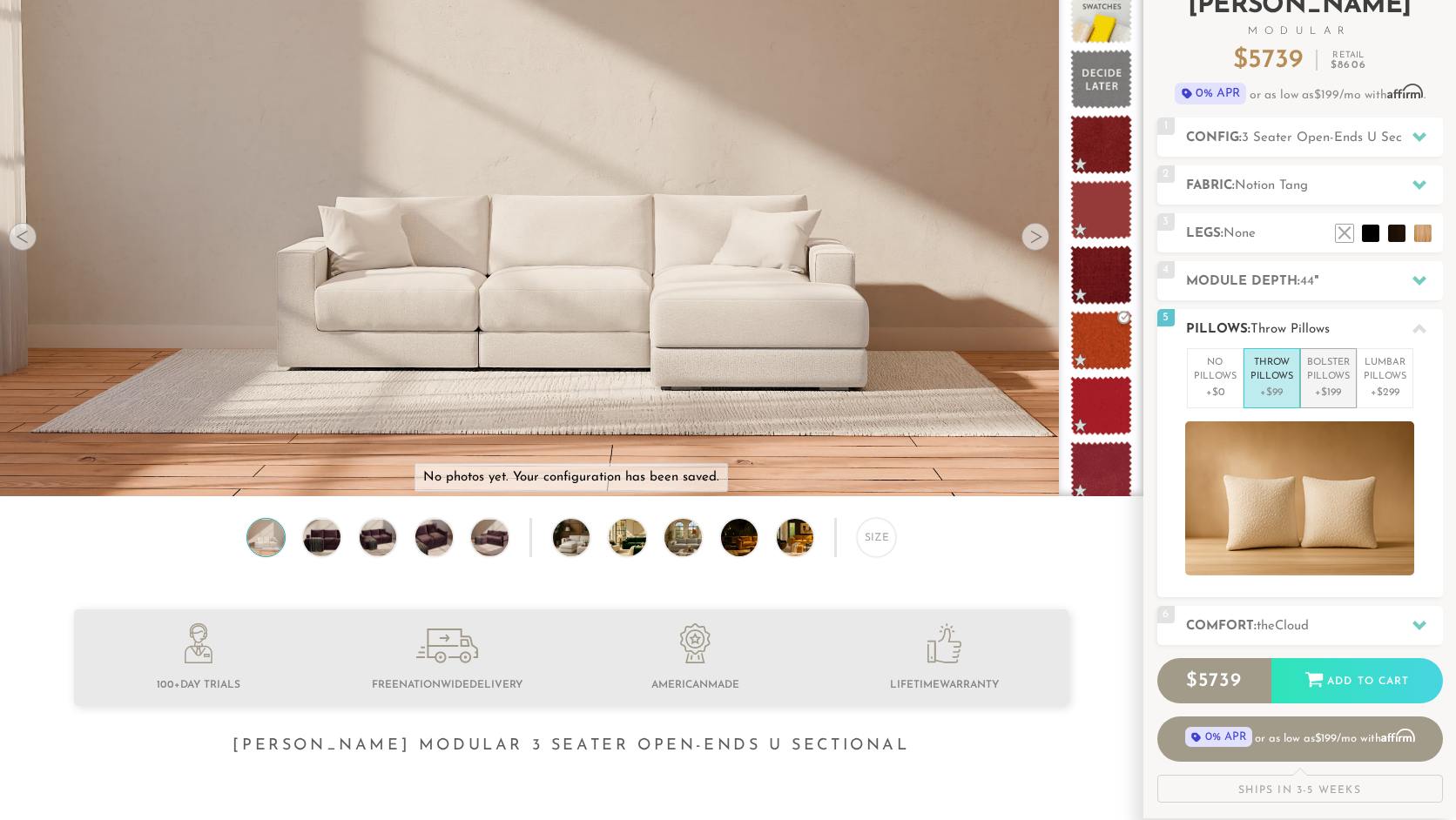
click at [1332, 383] on p "Bolster Pillows" at bounding box center [1328, 369] width 43 height 28
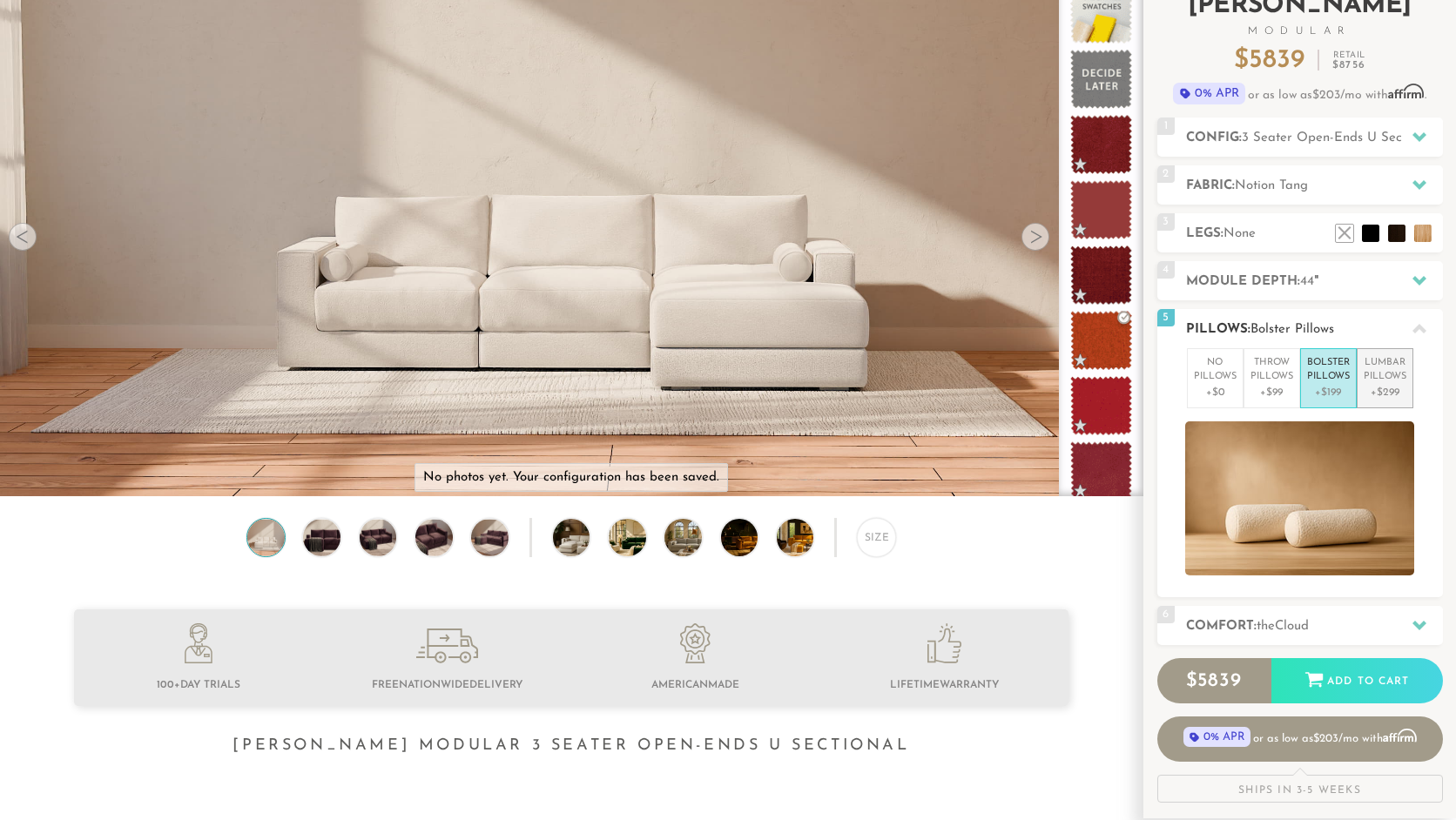
click at [1374, 378] on p "Lumbar Pillows" at bounding box center [1385, 369] width 43 height 28
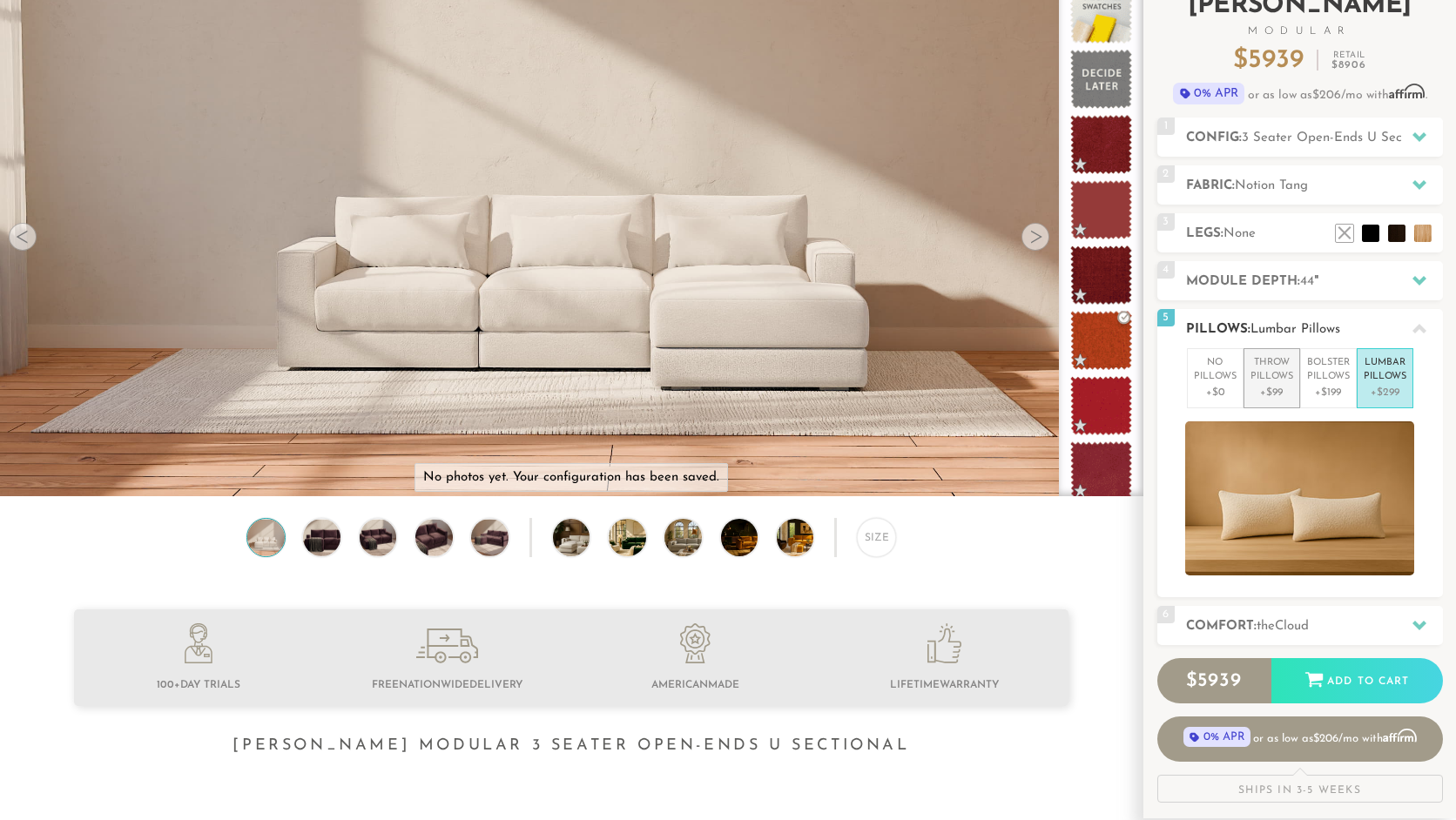
click at [1266, 383] on p "Throw Pillows" at bounding box center [1272, 369] width 43 height 28
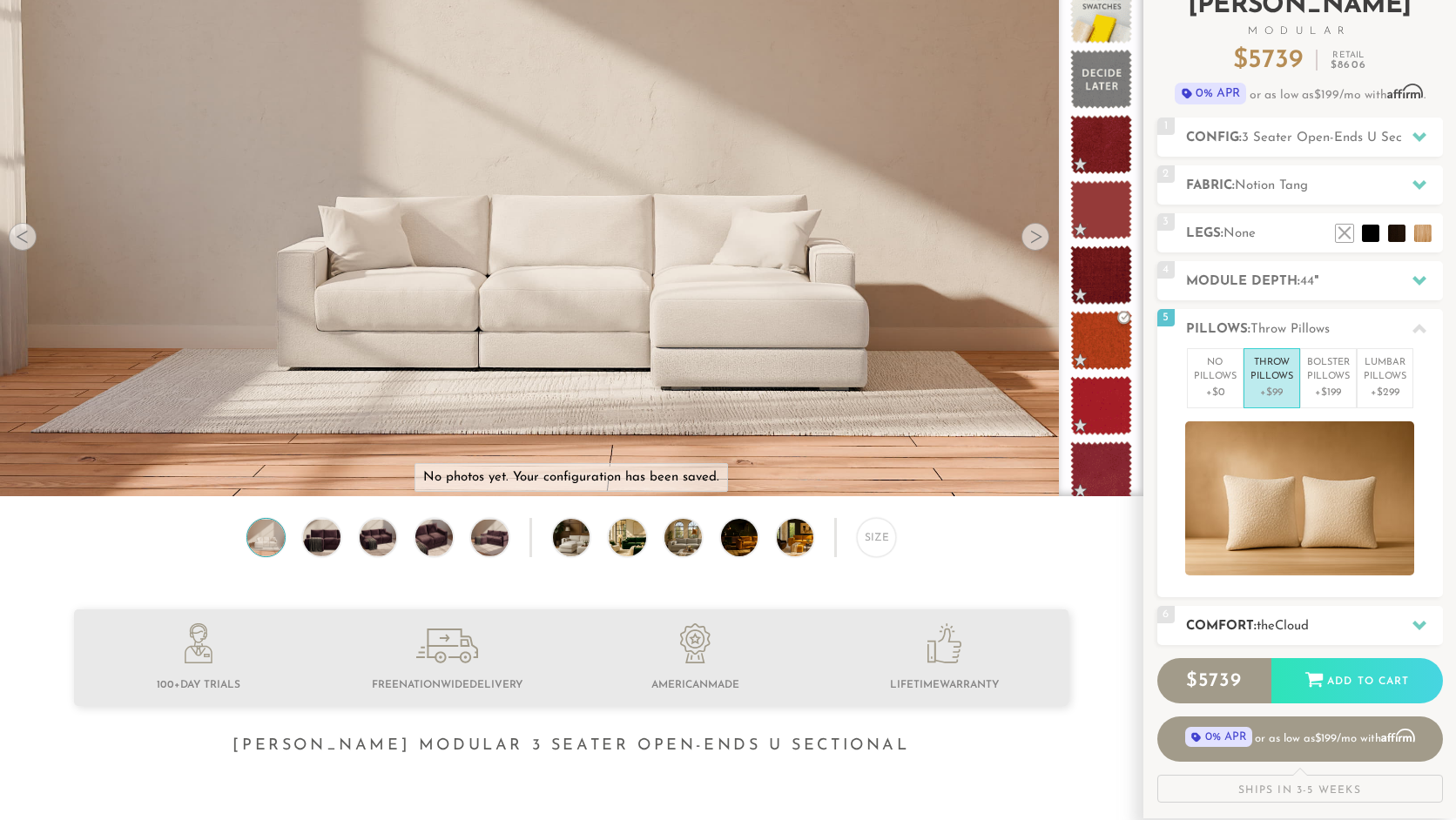
click at [1267, 616] on h2 "Comfort: the Cloud" at bounding box center [1314, 626] width 257 height 20
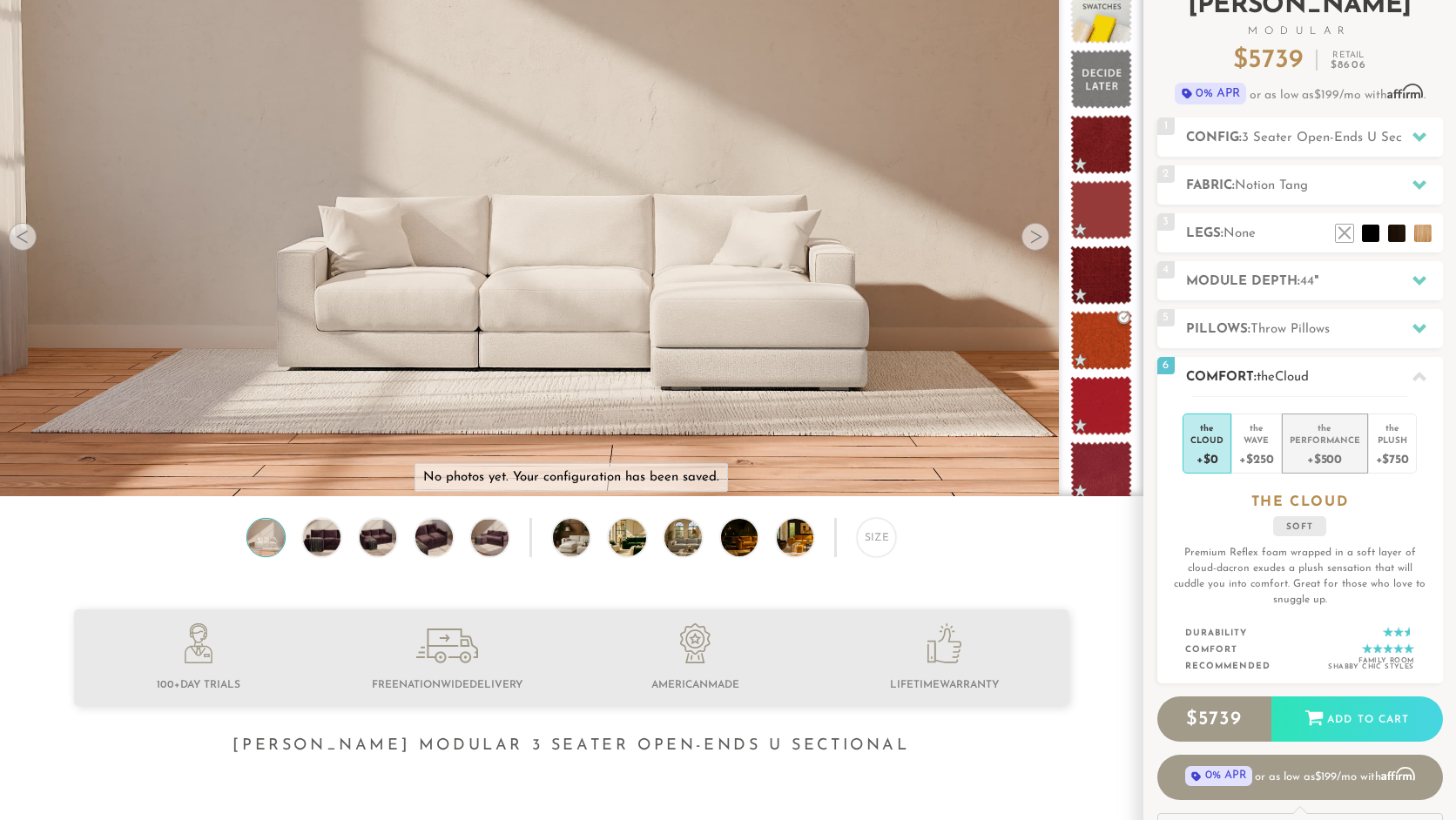
click at [1325, 435] on div "Performance" at bounding box center [1325, 439] width 70 height 12
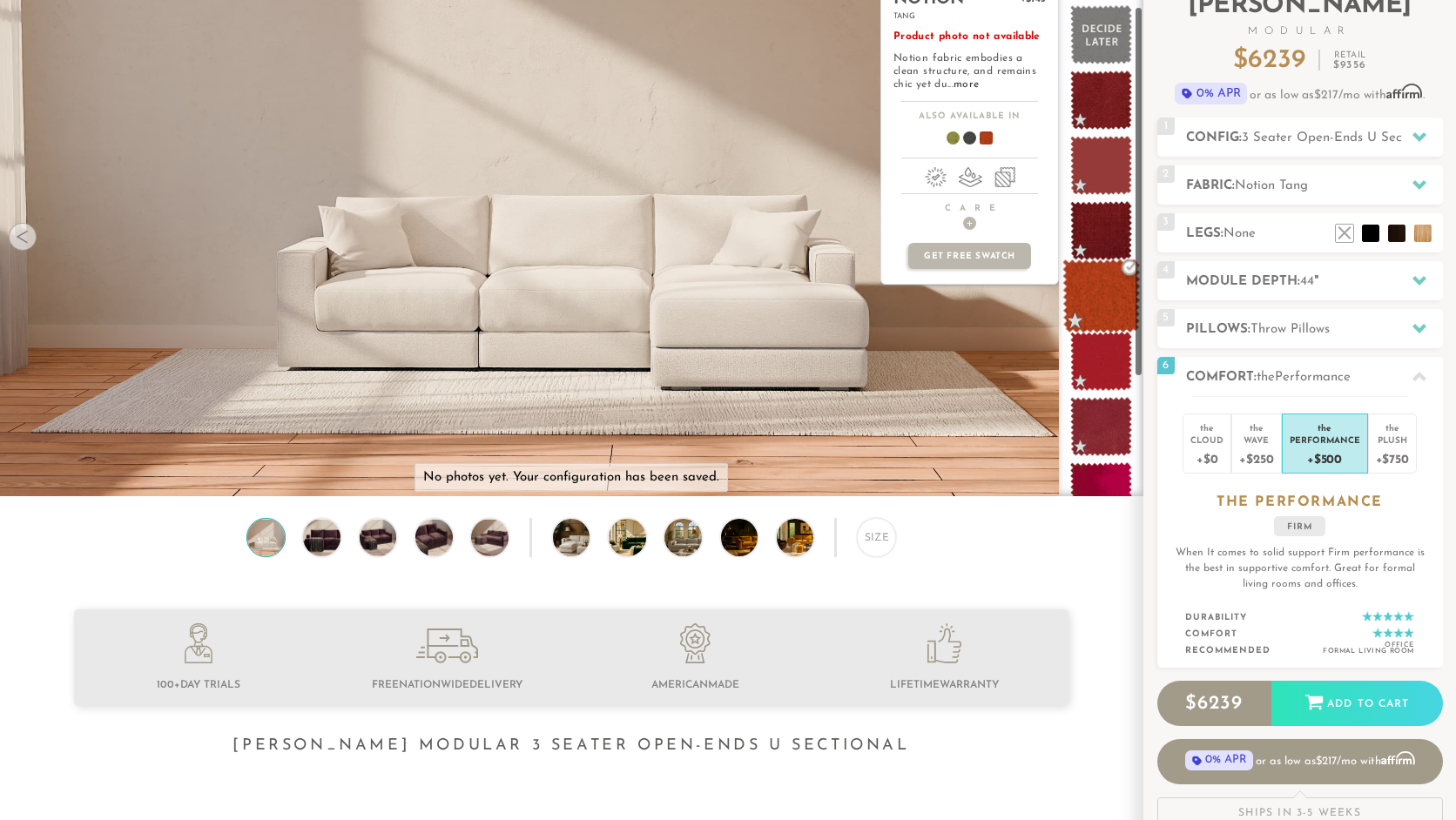
scroll to position [0, 0]
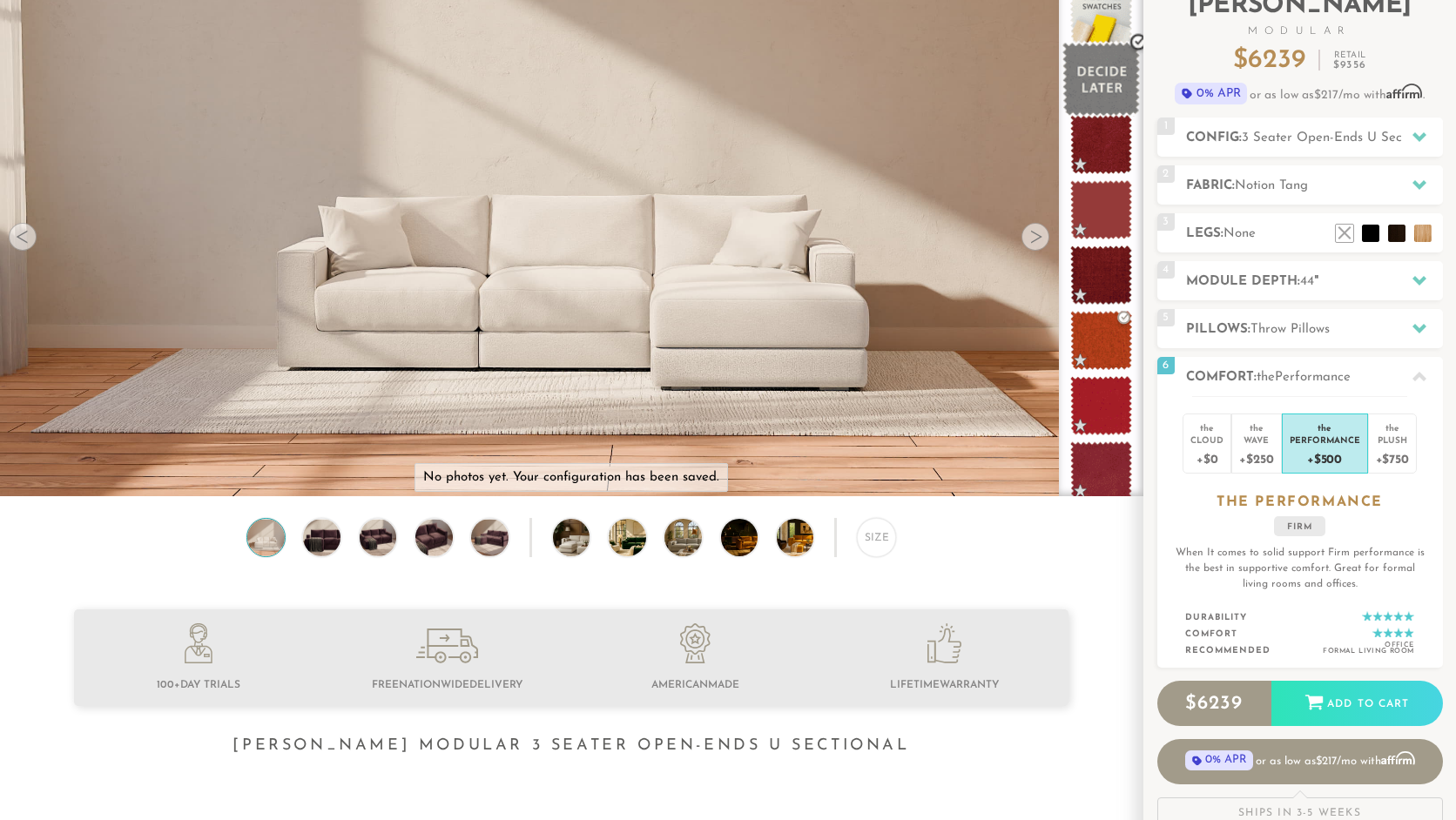
click at [1097, 83] on span at bounding box center [1100, 80] width 77 height 74
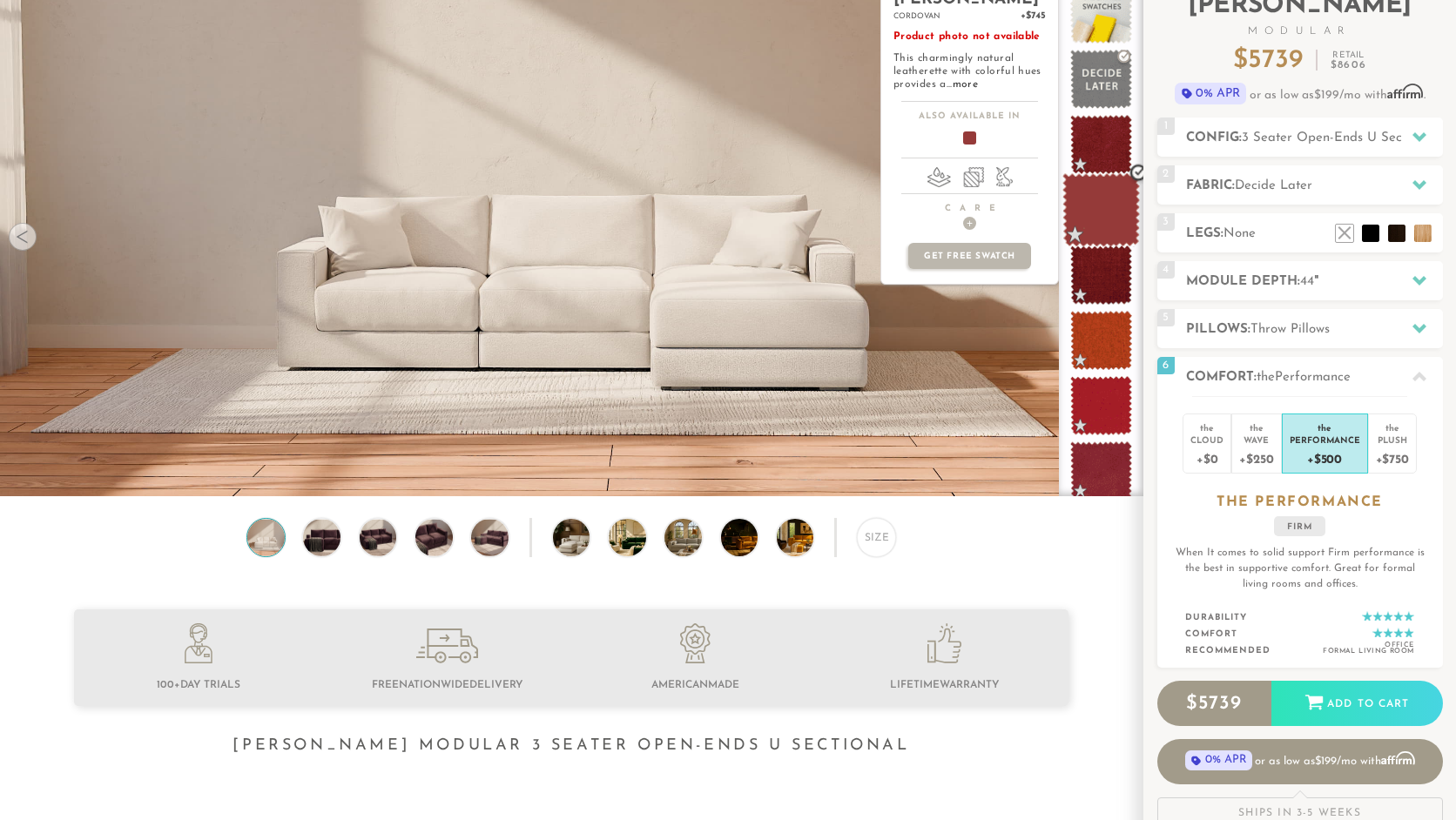
click at [1124, 212] on span at bounding box center [1100, 210] width 77 height 74
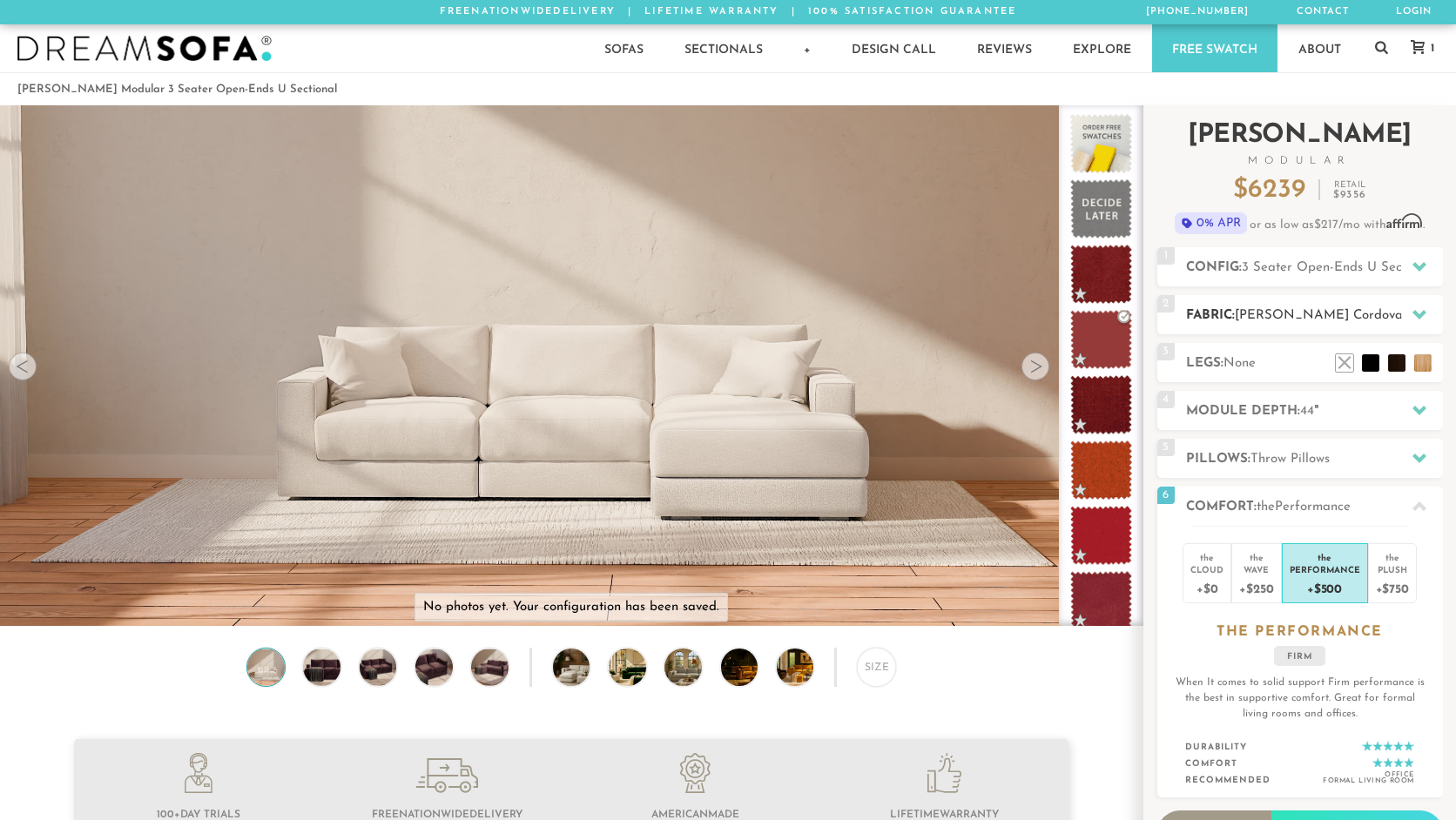
click at [1290, 323] on h2 "Fabric: [PERSON_NAME]" at bounding box center [1314, 316] width 257 height 20
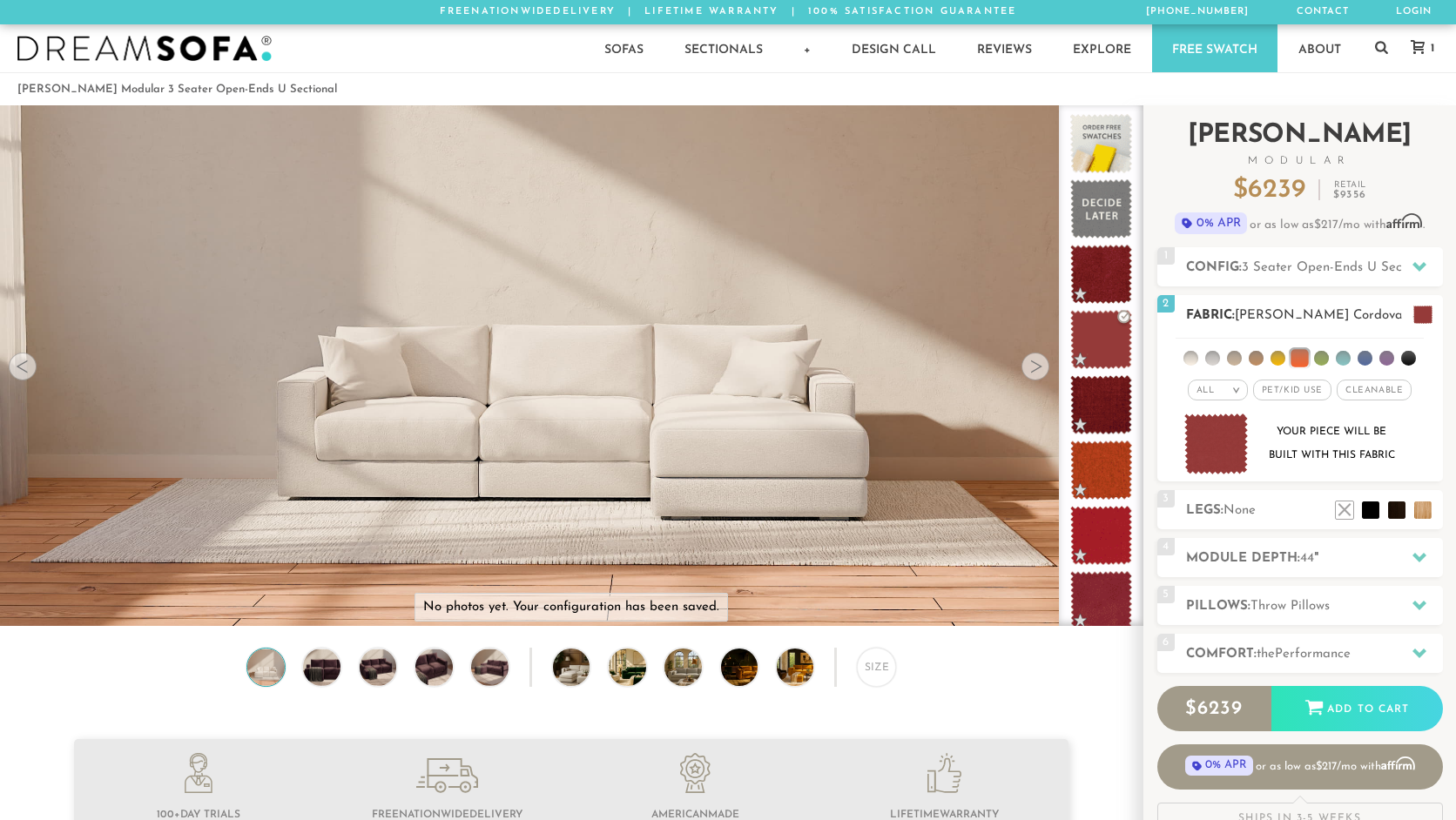
click at [1408, 361] on li at bounding box center [1408, 358] width 15 height 15
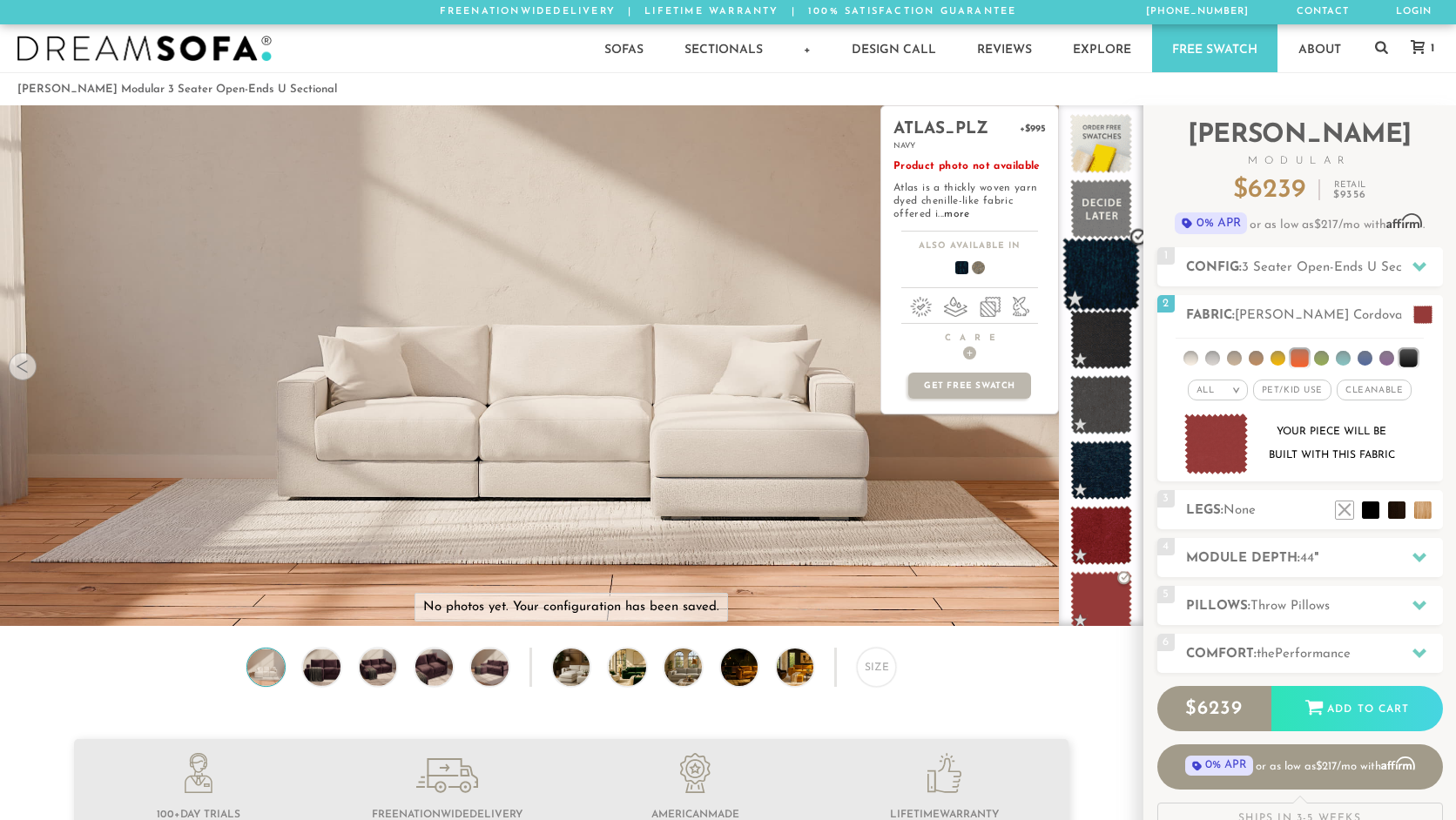
click at [1093, 275] on span at bounding box center [1100, 275] width 77 height 74
